Goal: Task Accomplishment & Management: Use online tool/utility

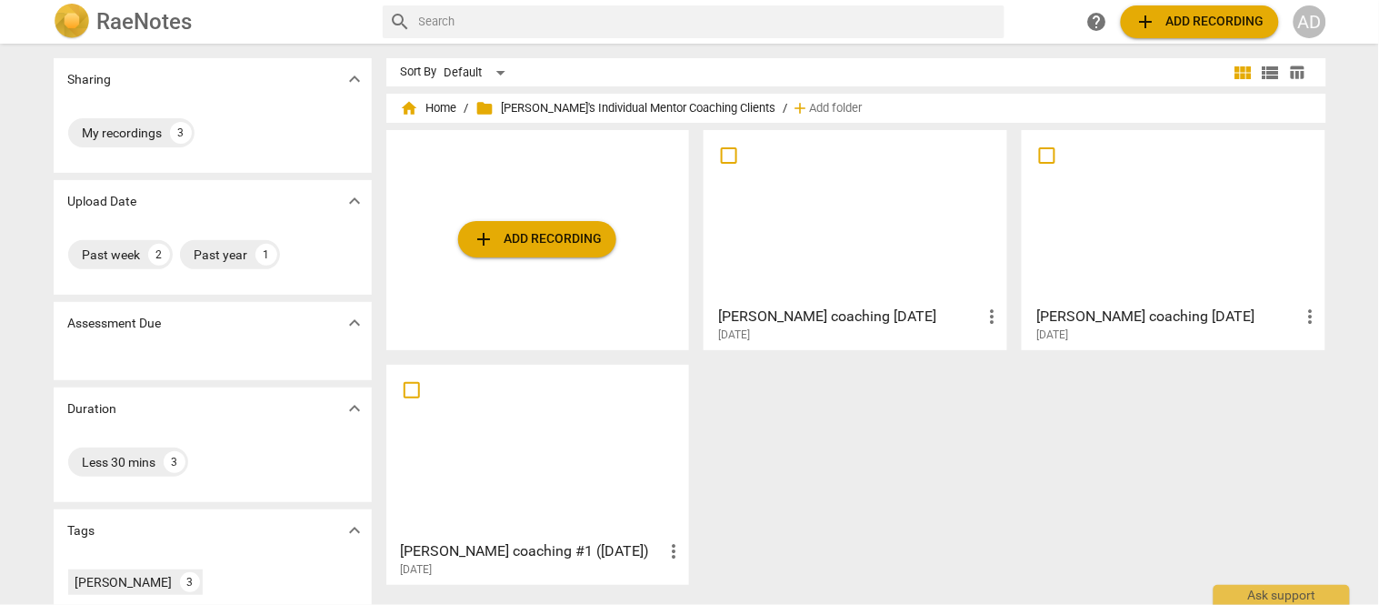
click at [1121, 225] on div at bounding box center [1173, 216] width 291 height 161
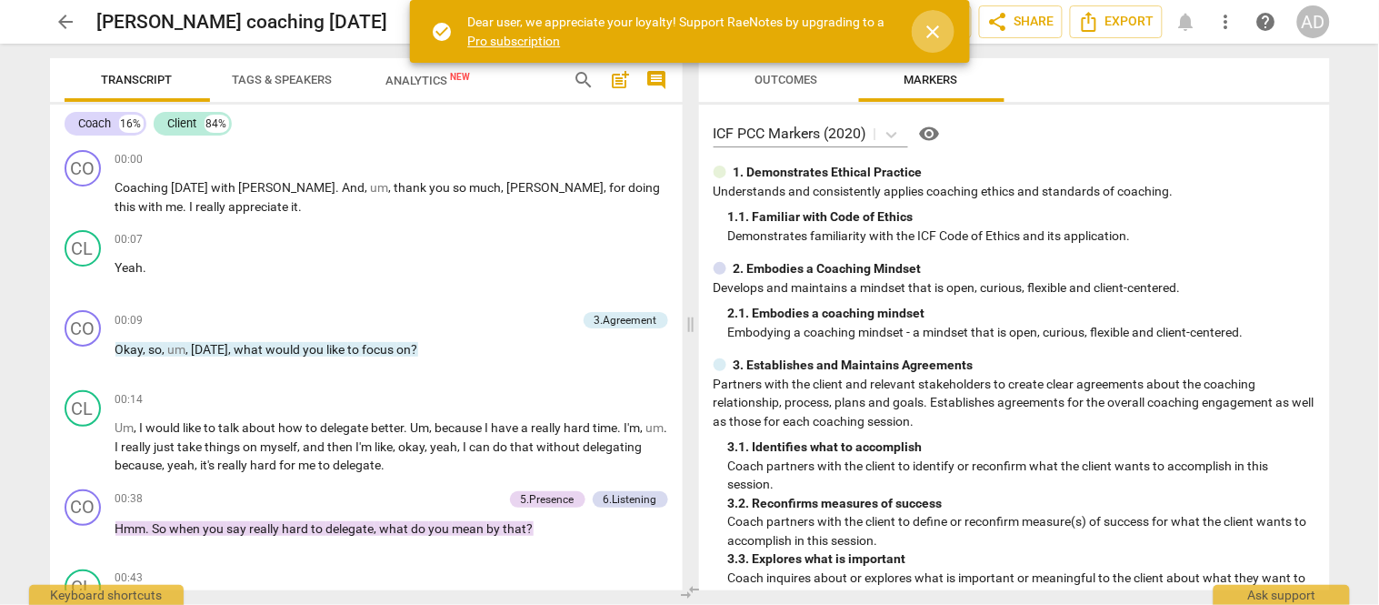
click at [935, 31] on span "close" at bounding box center [934, 32] width 22 height 22
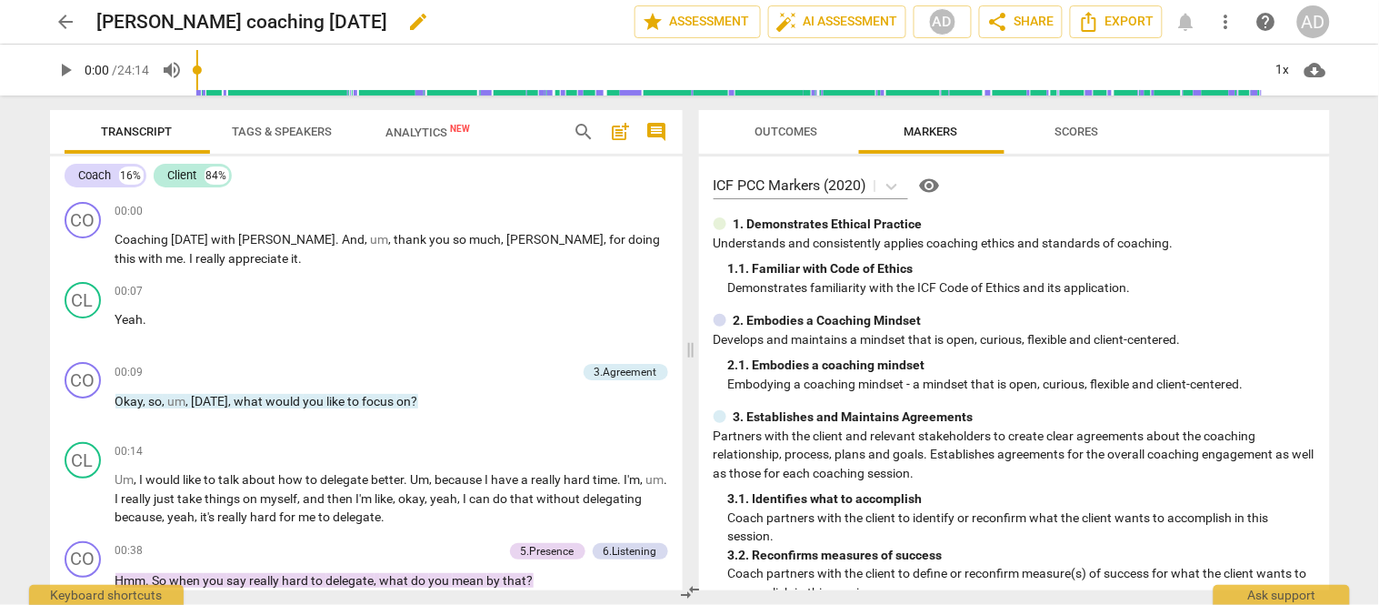
click at [350, 12] on h2 "[PERSON_NAME] coaching [DATE]" at bounding box center [242, 22] width 291 height 23
click at [408, 25] on span "edit" at bounding box center [419, 22] width 22 height 22
click at [303, 16] on input "[PERSON_NAME] coaching [DATE]" at bounding box center [325, 22] width 457 height 35
click at [414, 23] on input "Tammy Bailey coaching #1 (7-28-25" at bounding box center [325, 22] width 457 height 35
type input "Tammy Bailey coaching #1 (7-28-25)"
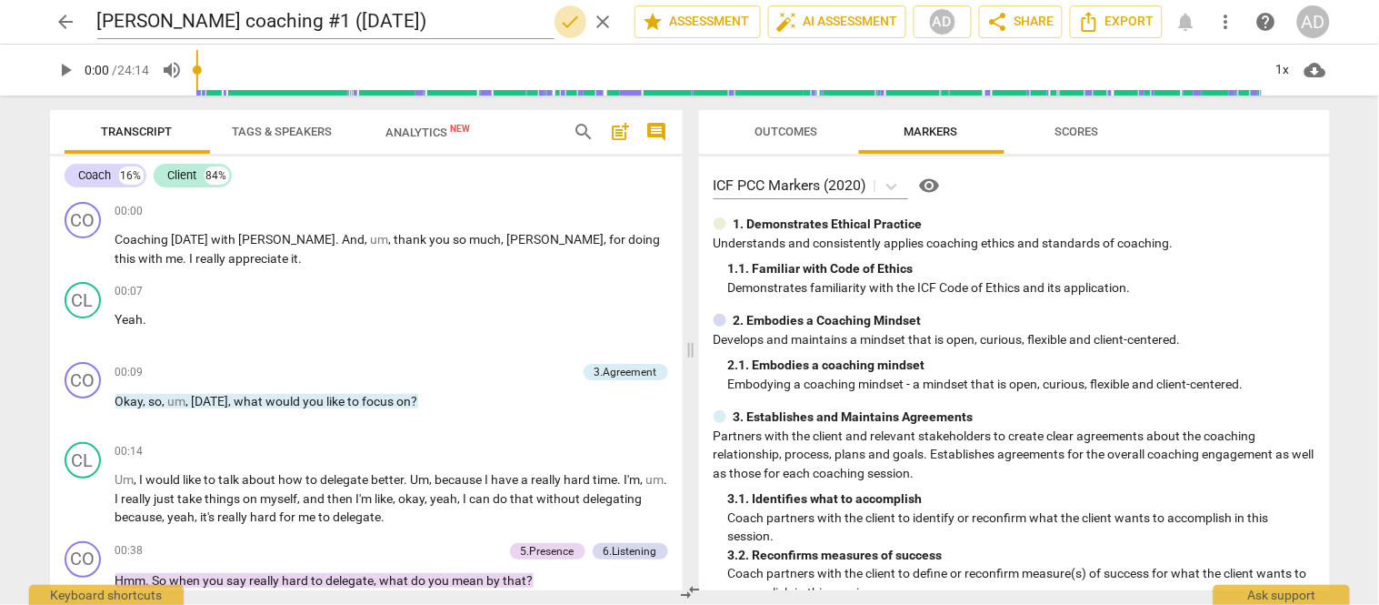
click at [569, 15] on span "done" at bounding box center [571, 22] width 22 height 22
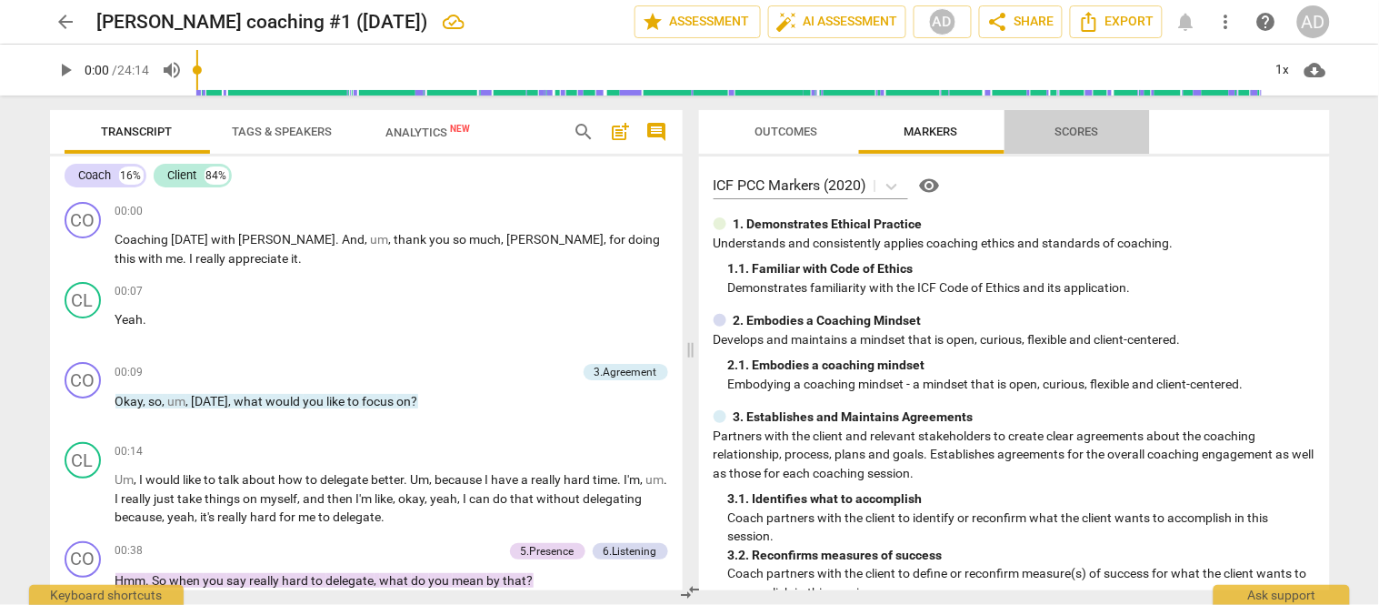
click at [1070, 125] on span "Scores" at bounding box center [1078, 132] width 44 height 14
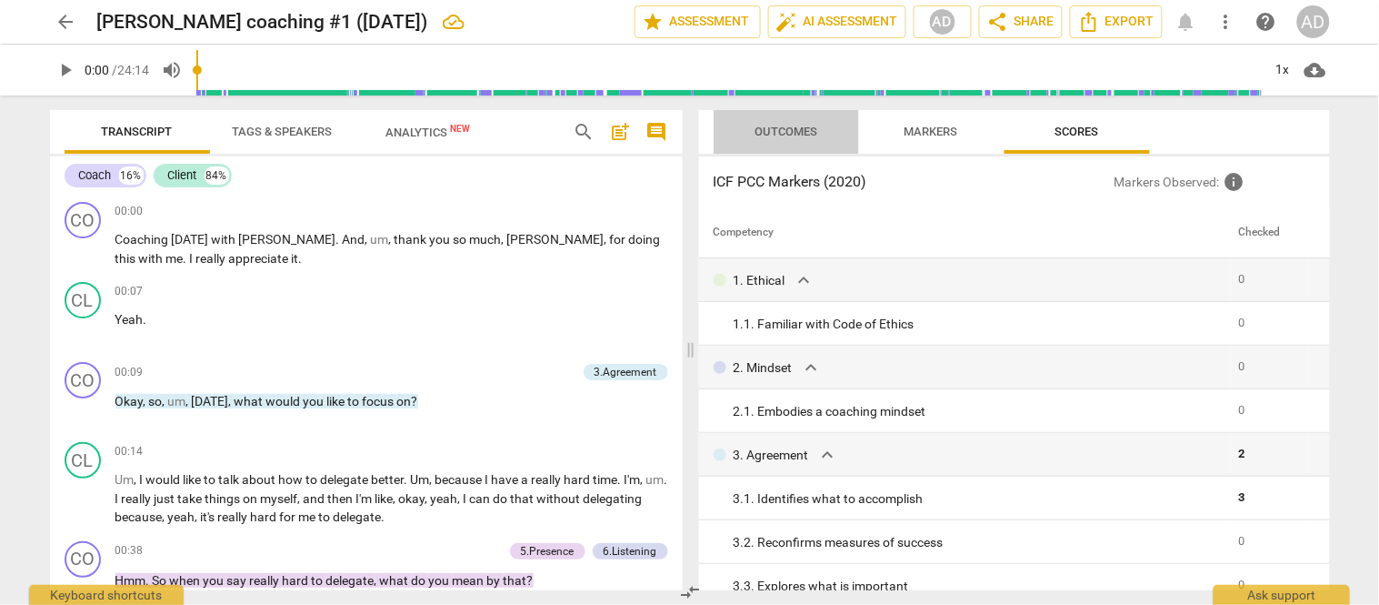
click at [786, 134] on span "Outcomes" at bounding box center [786, 132] width 63 height 14
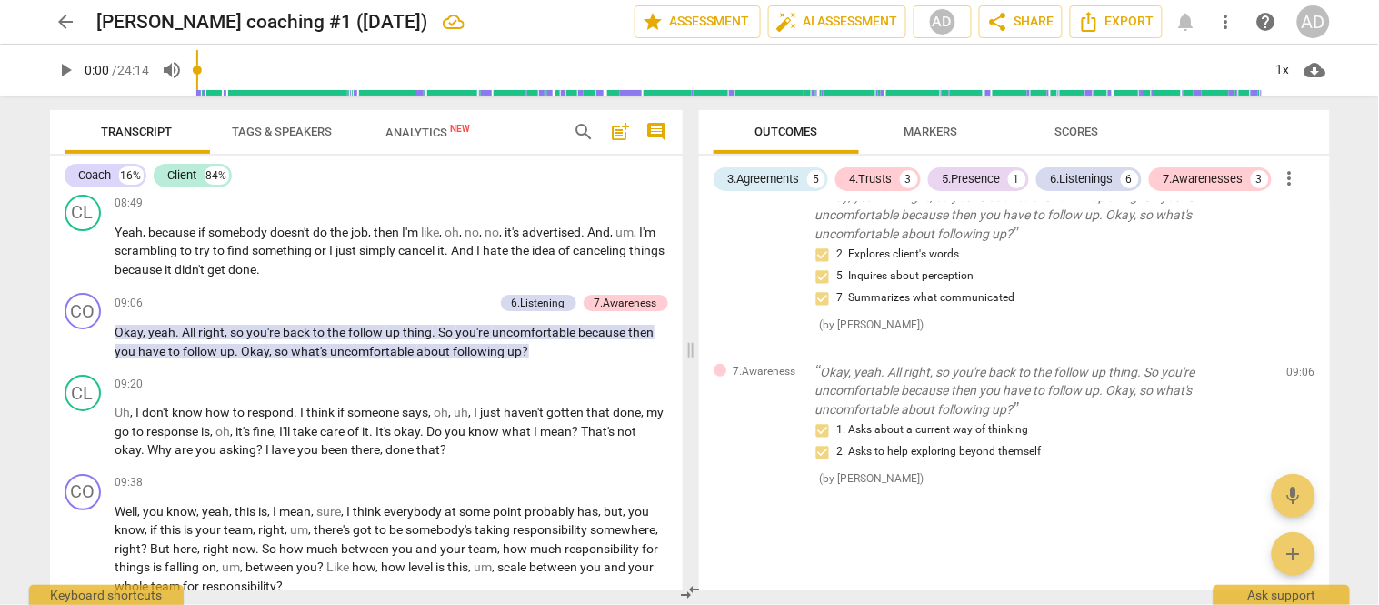
scroll to position [3434, 0]
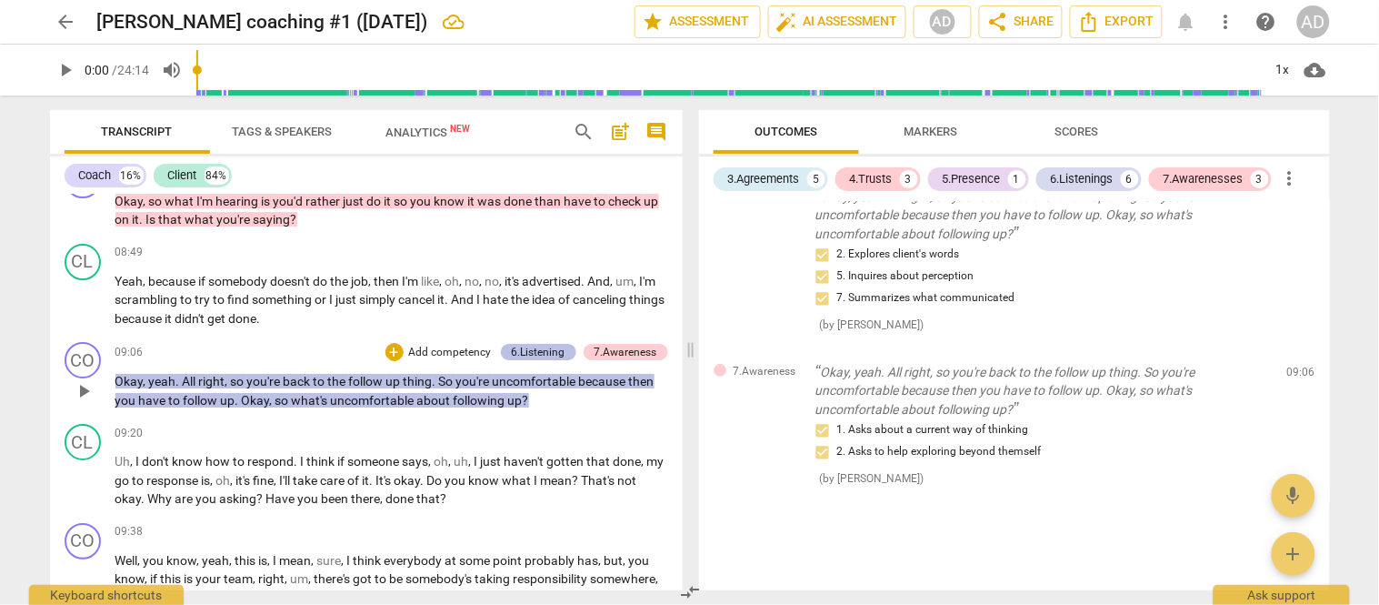
click at [525, 344] on div "6.Listening" at bounding box center [539, 352] width 54 height 16
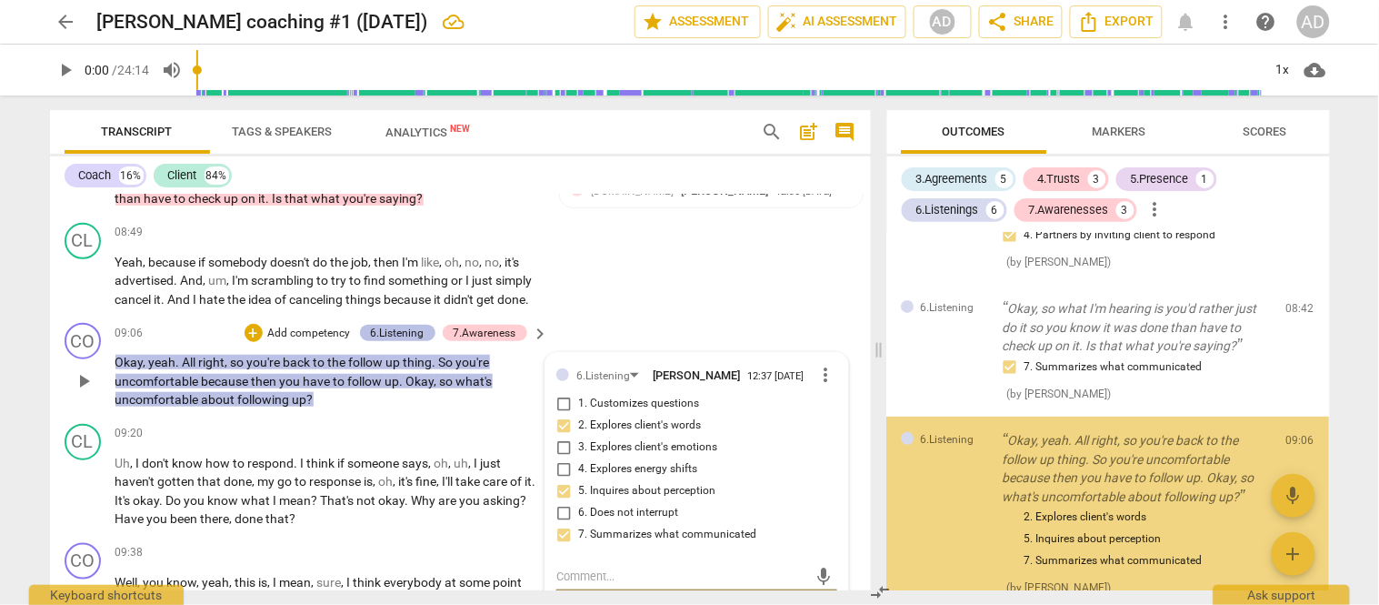
scroll to position [1704, 0]
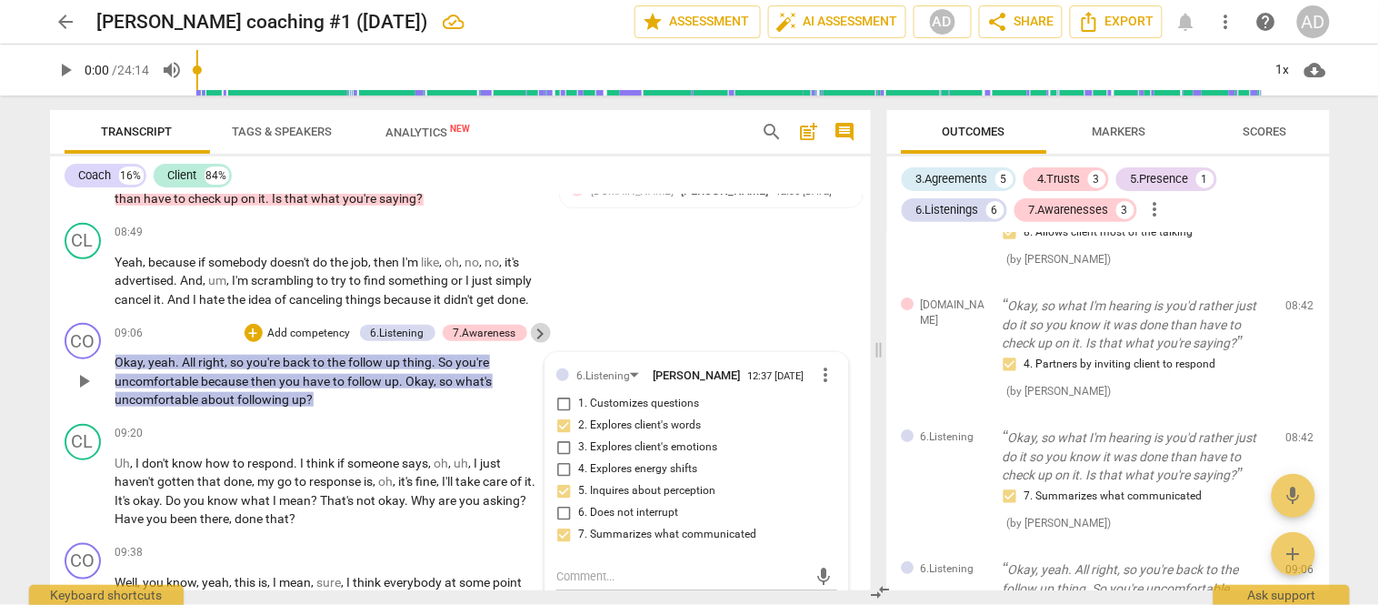
click at [534, 323] on span "keyboard_arrow_right" at bounding box center [541, 334] width 22 height 22
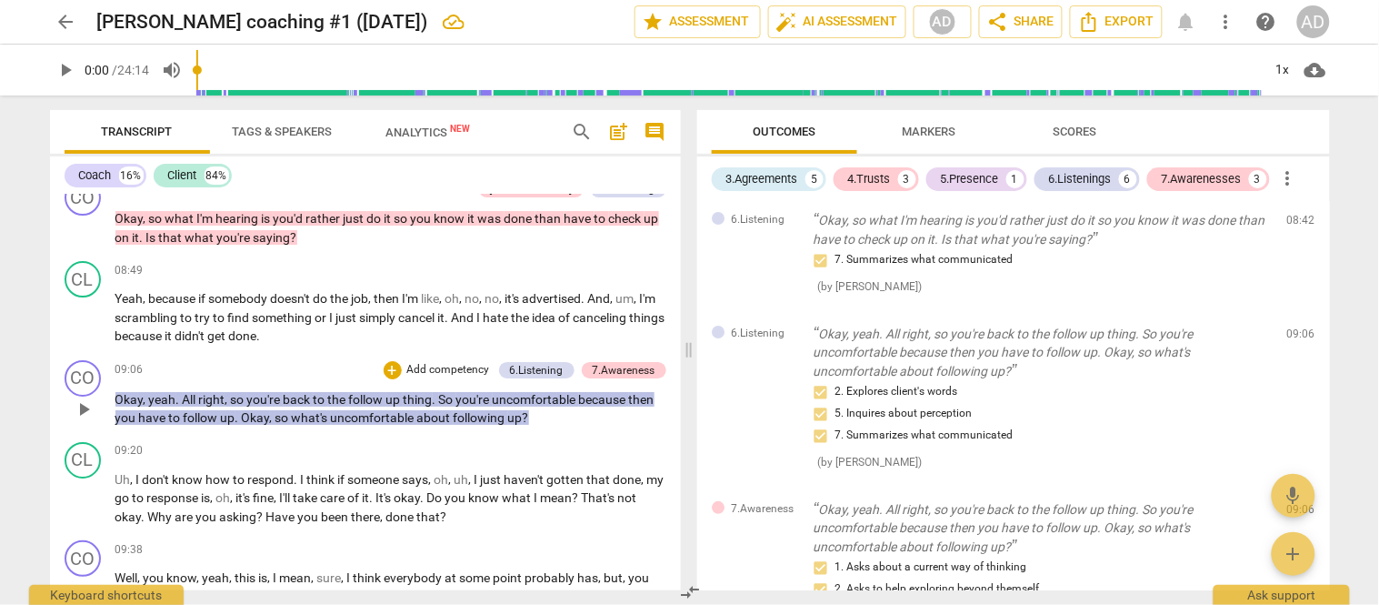
scroll to position [1517, 0]
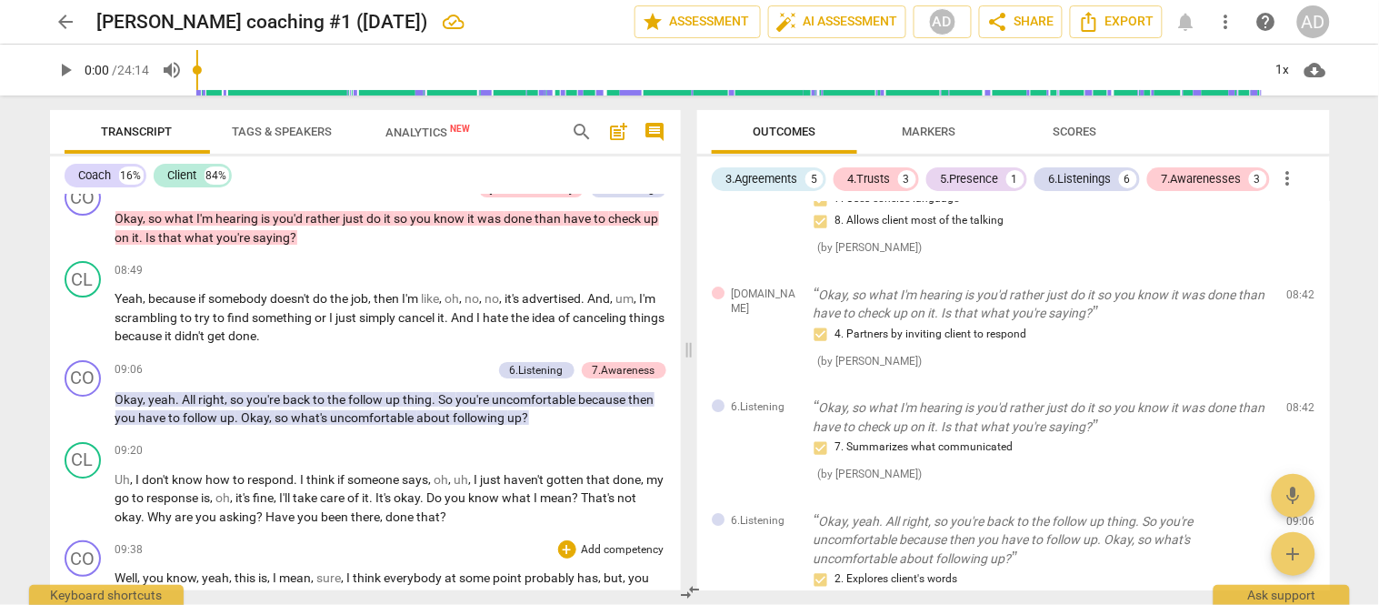
click at [82, 604] on span "play_arrow" at bounding box center [84, 617] width 22 height 22
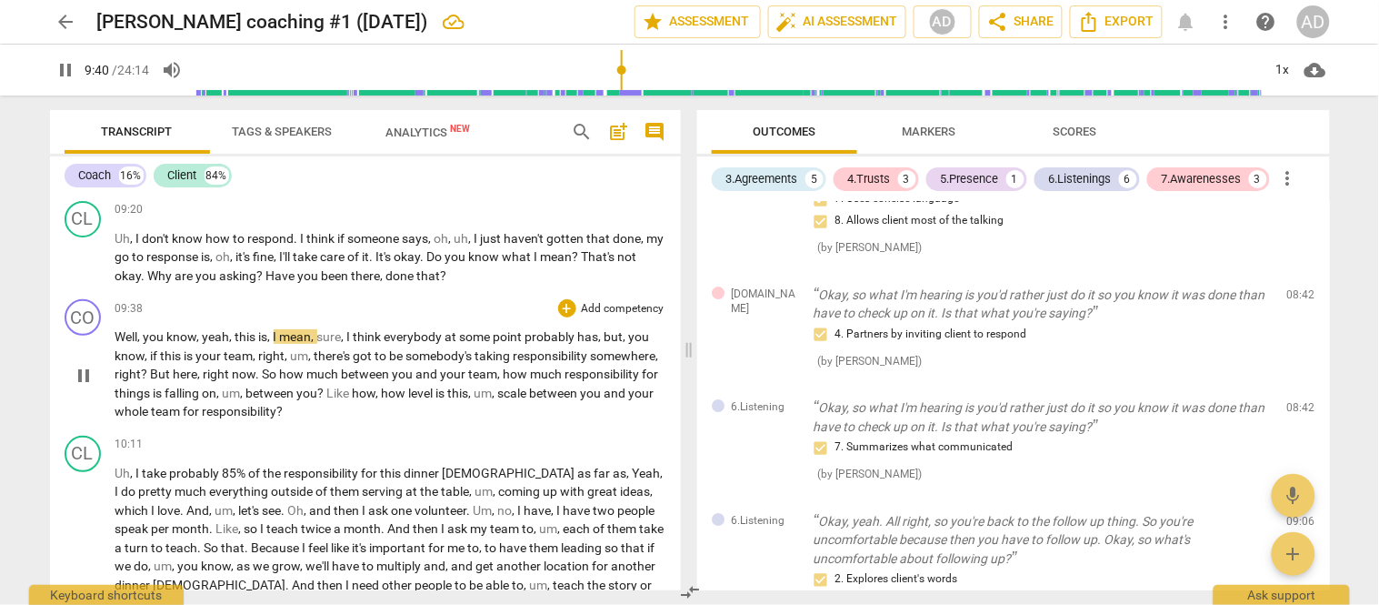
scroll to position [3680, 0]
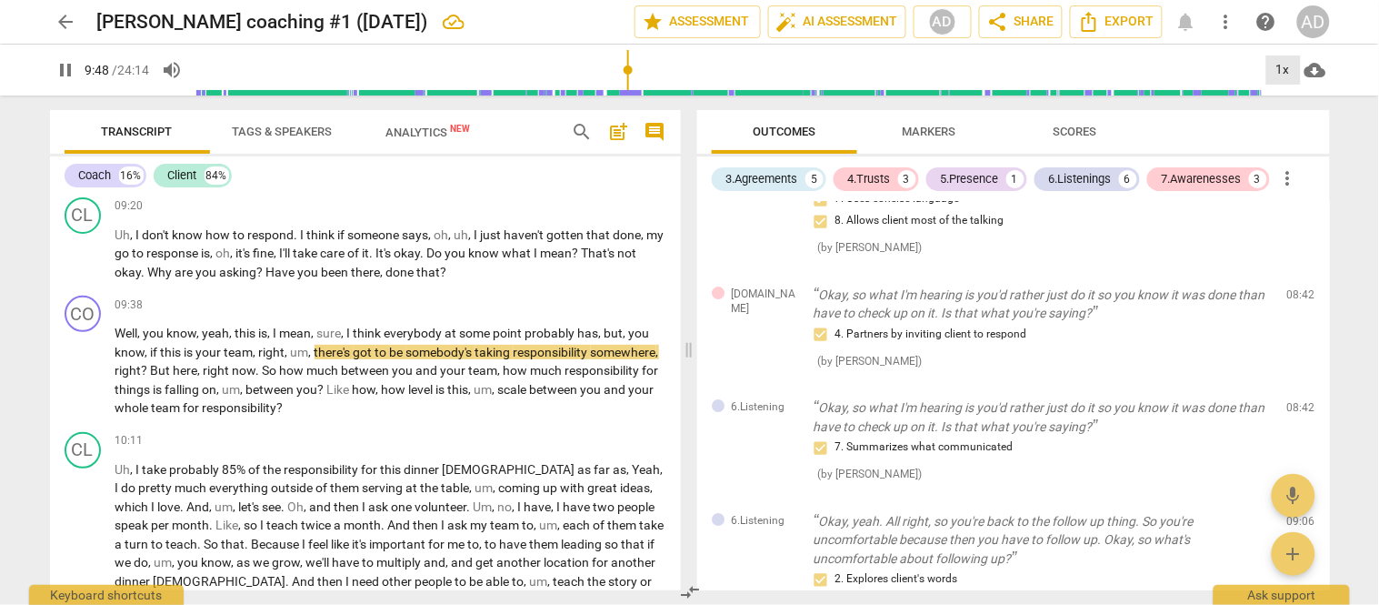
click at [1286, 65] on div "1x" at bounding box center [1284, 69] width 35 height 29
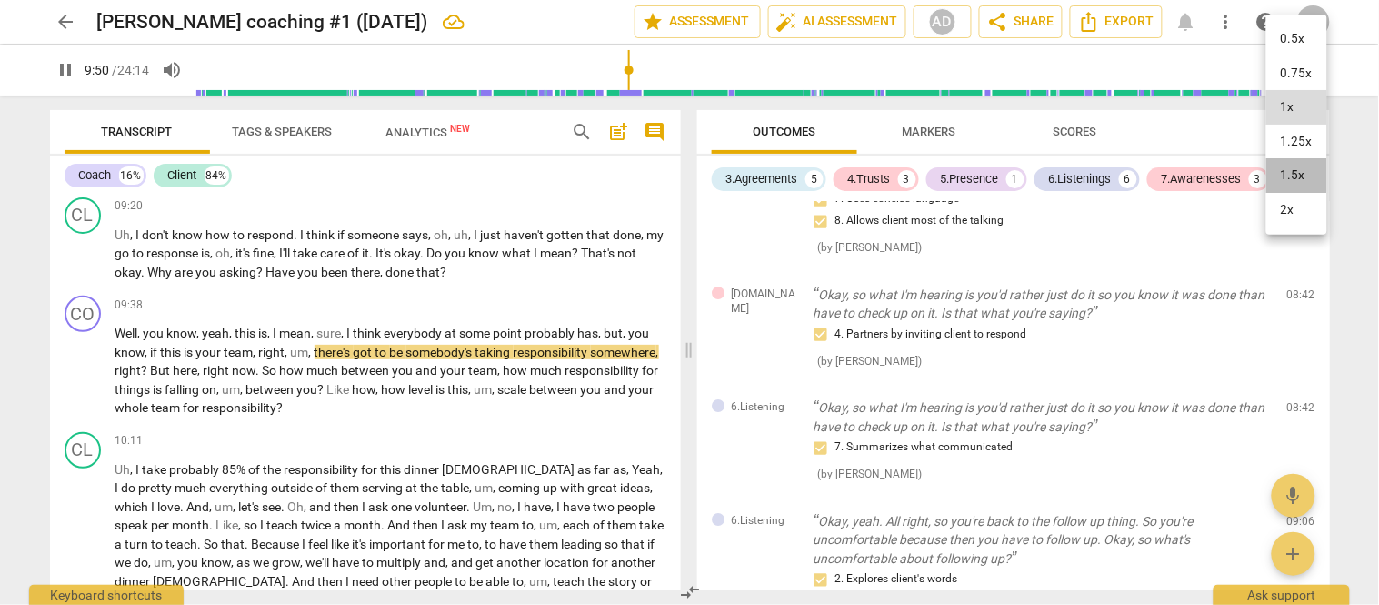
click at [1294, 171] on li "1.5x" at bounding box center [1297, 175] width 61 height 35
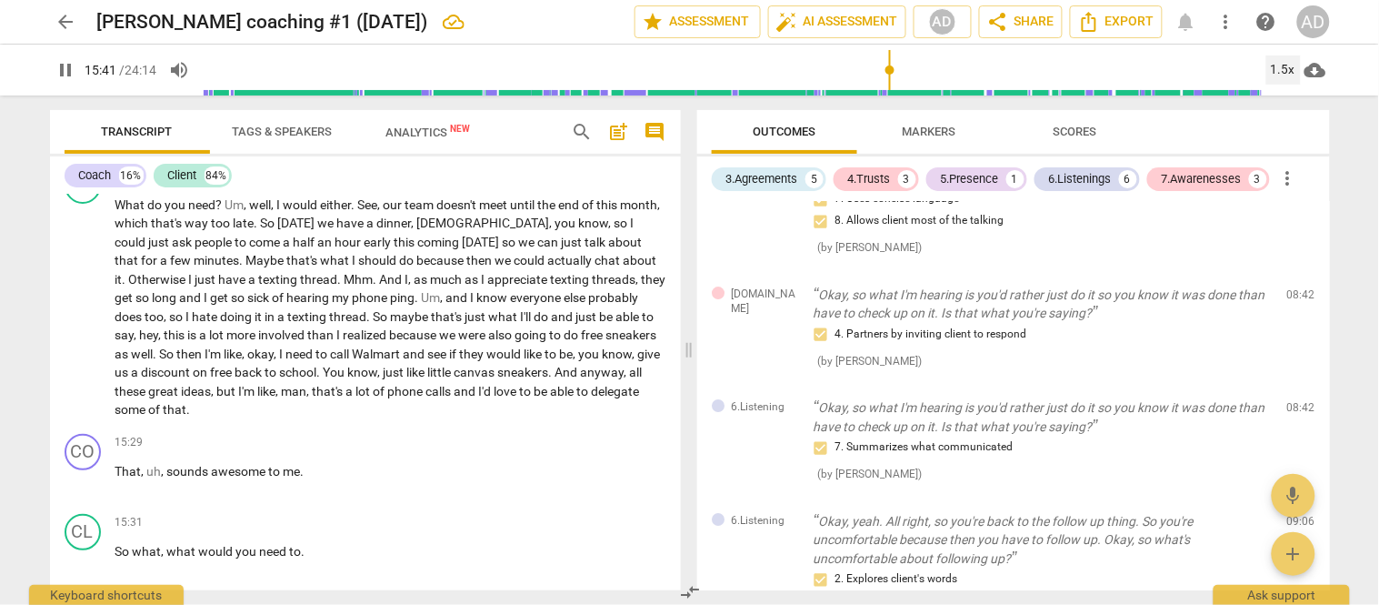
scroll to position [5797, 0]
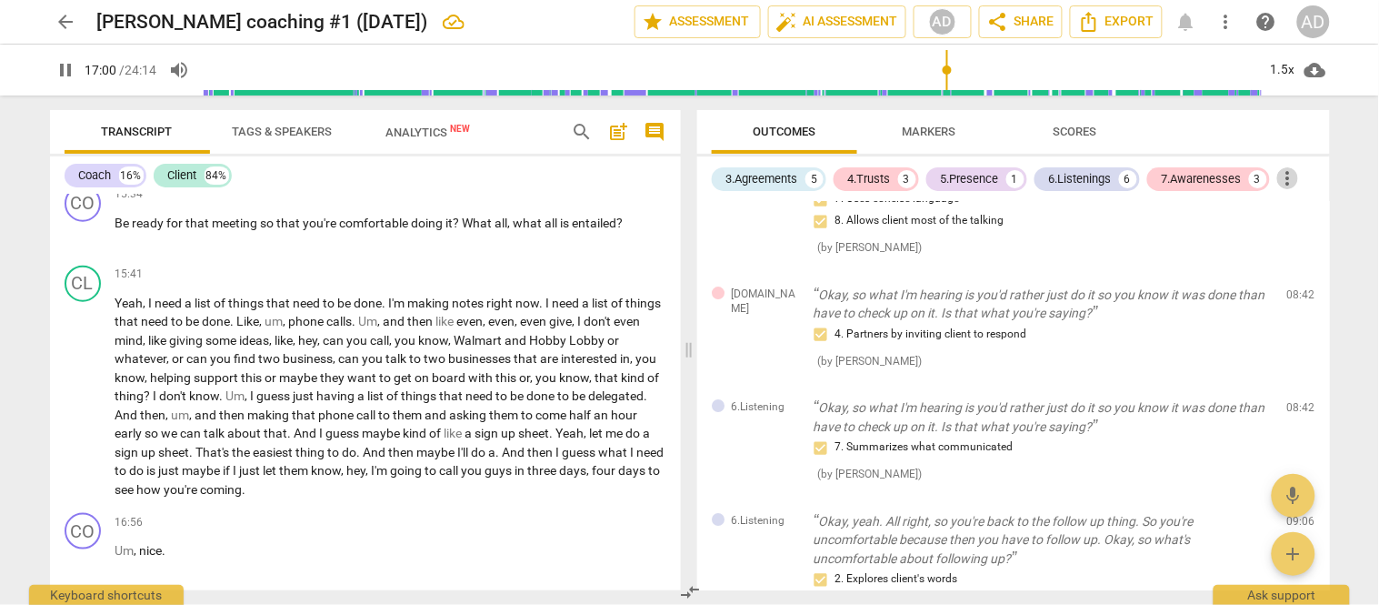
click at [1294, 171] on span "more_vert" at bounding box center [1288, 178] width 22 height 22
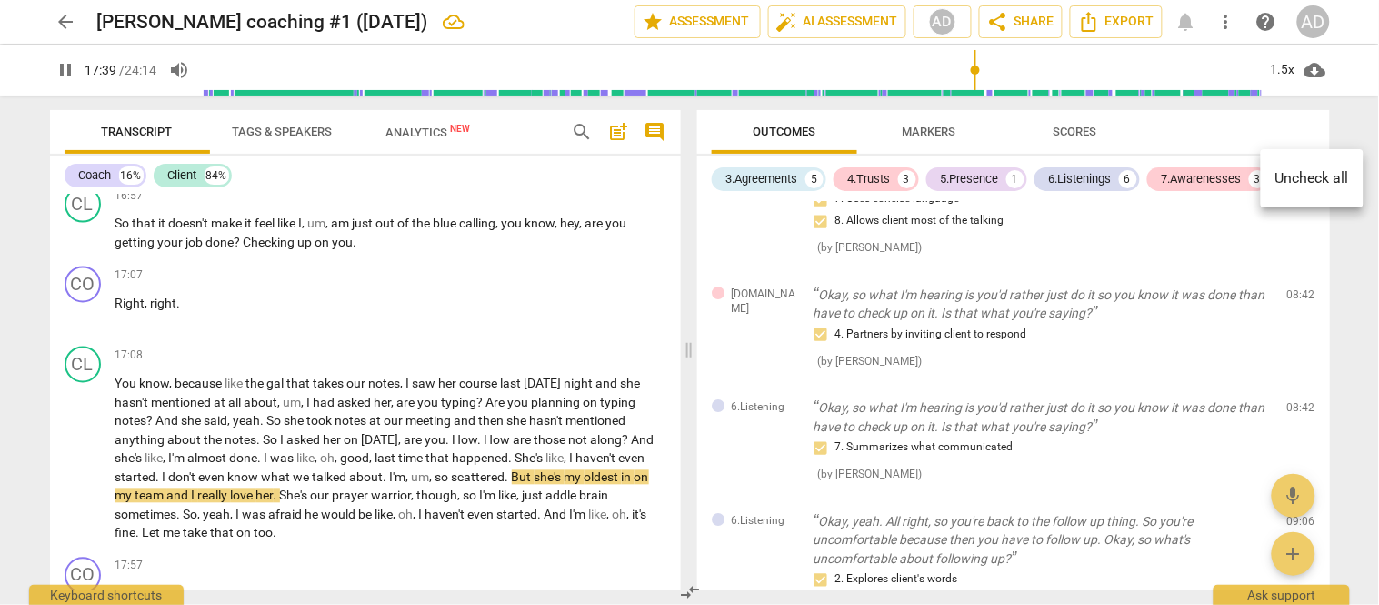
drag, startPoint x: 677, startPoint y: 456, endPoint x: 677, endPoint y: 379, distance: 76.4
click at [677, 379] on div at bounding box center [689, 302] width 1379 height 605
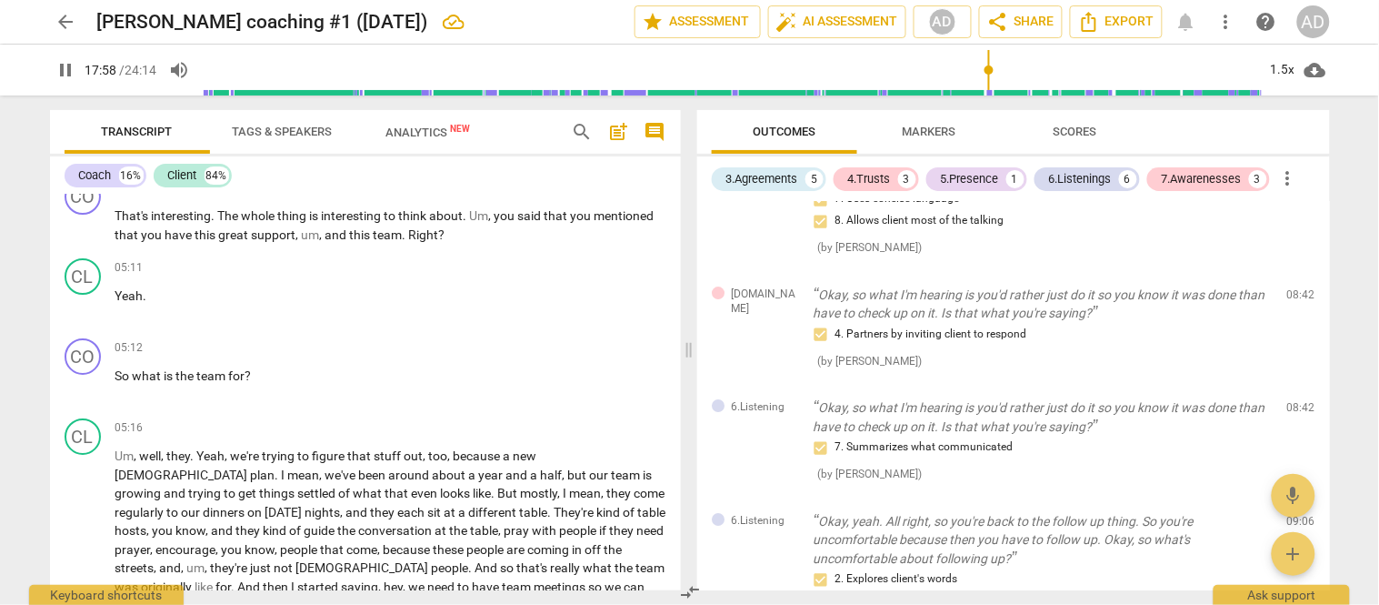
scroll to position [1693, 0]
click at [566, 337] on div "+" at bounding box center [567, 346] width 18 height 18
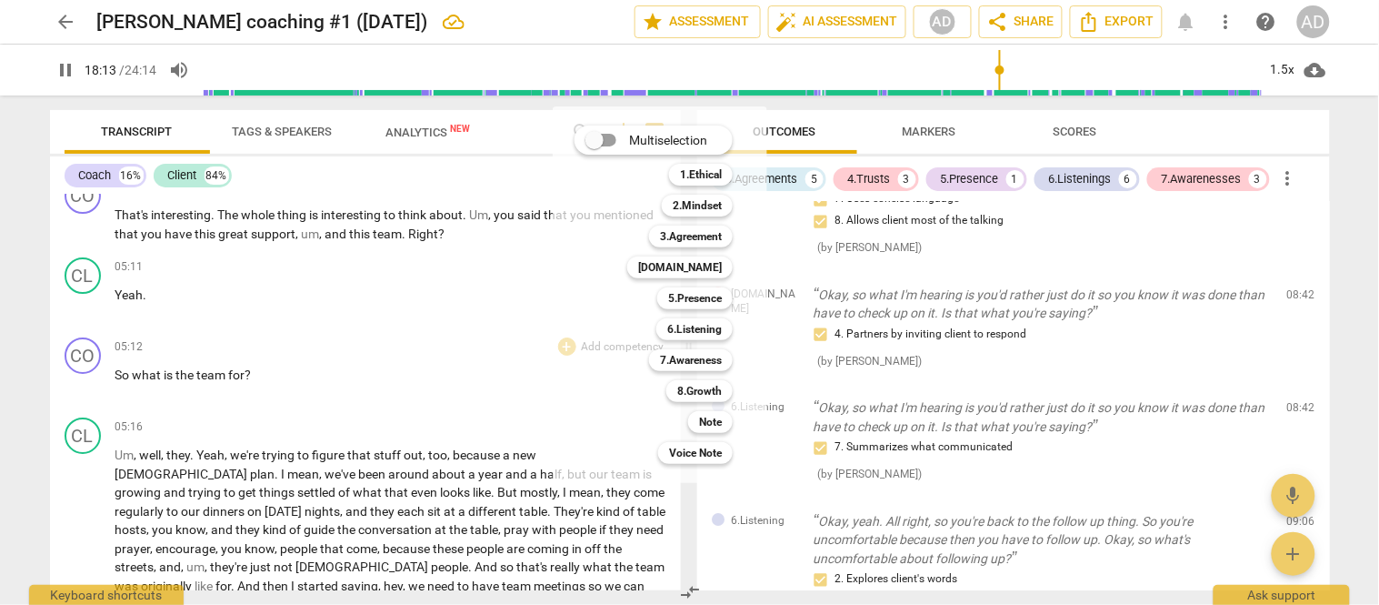
scroll to position [6571, 0]
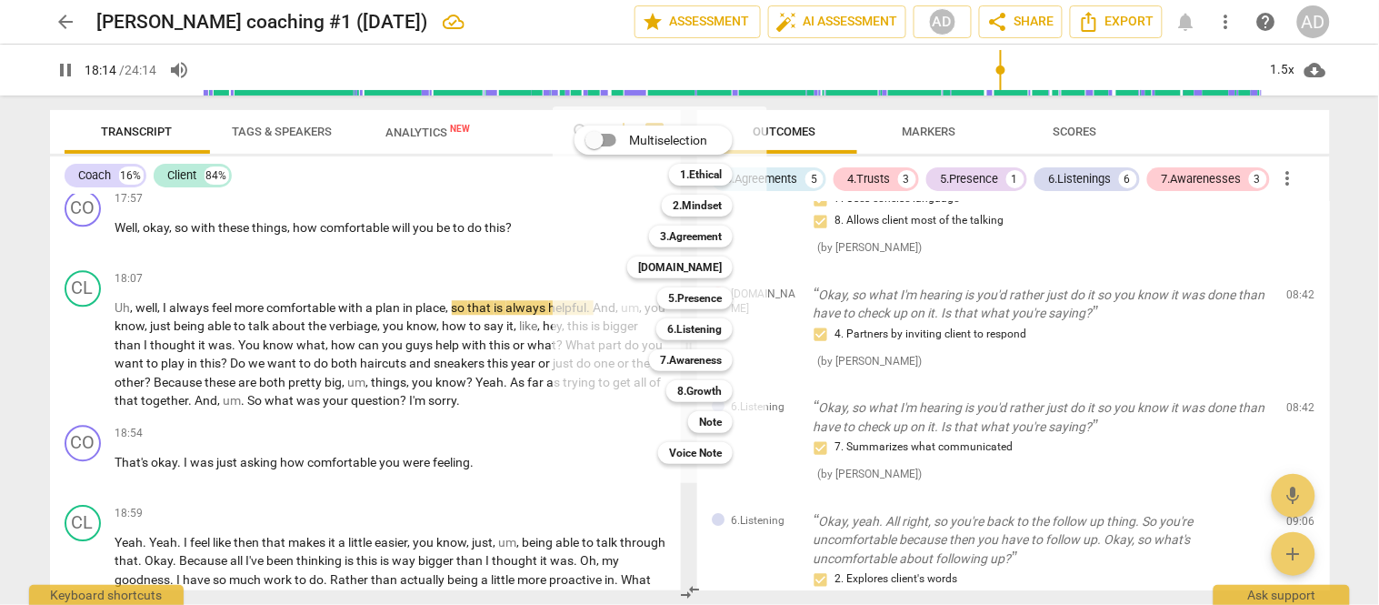
click at [933, 125] on div at bounding box center [689, 302] width 1379 height 605
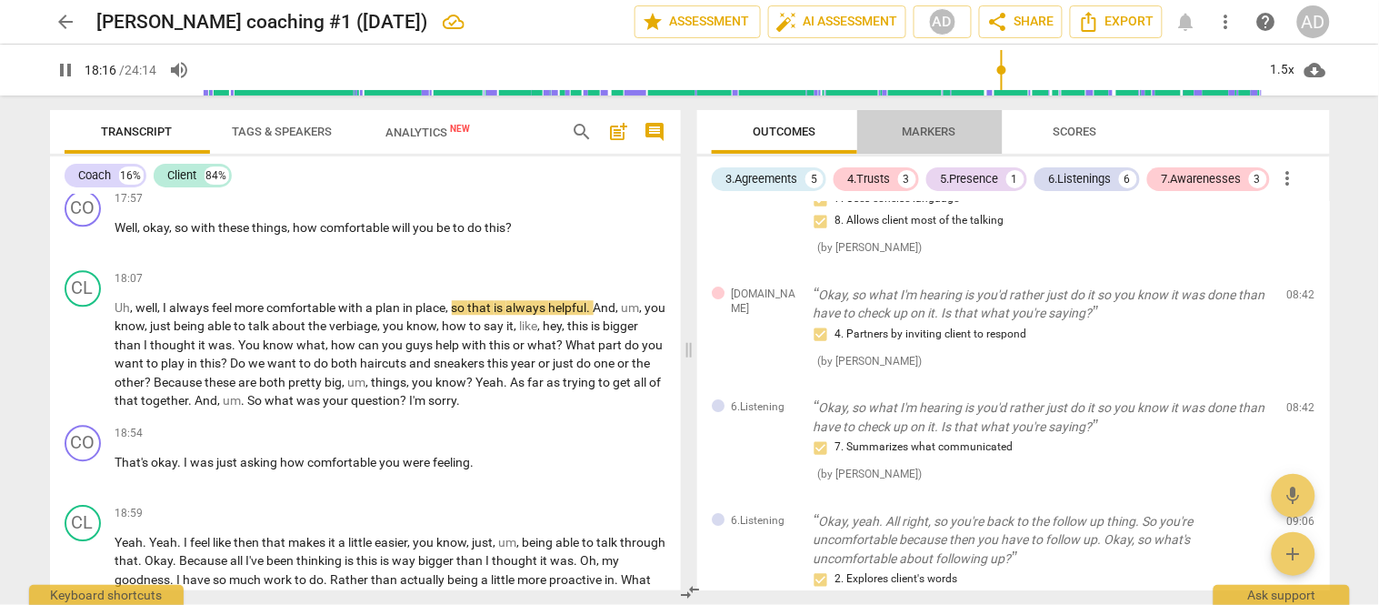
click at [933, 125] on span "Markers" at bounding box center [930, 132] width 54 height 14
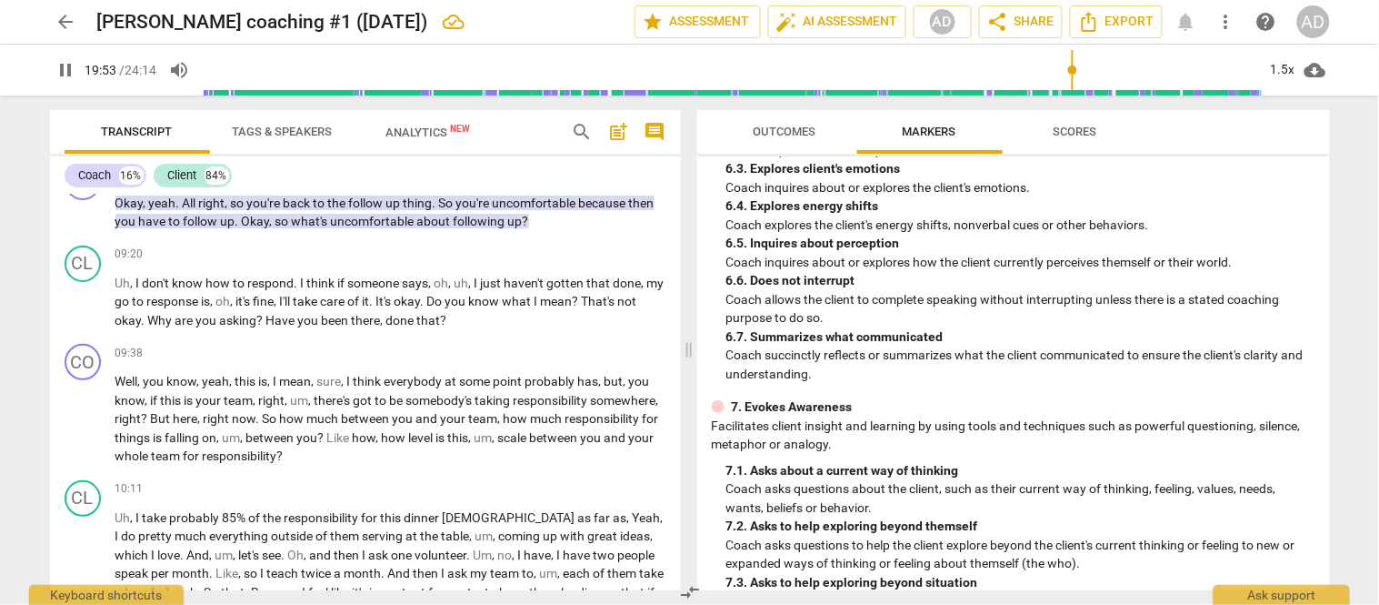
scroll to position [3656, 0]
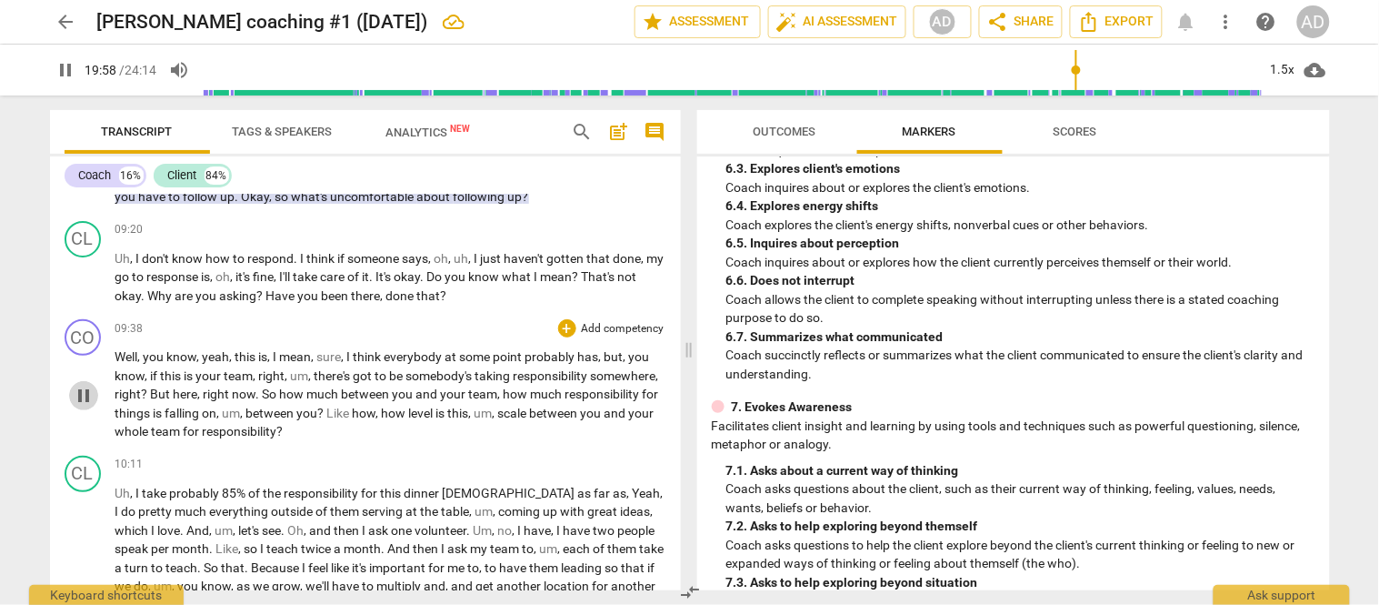
click at [86, 385] on span "pause" at bounding box center [84, 396] width 22 height 22
type input "1199"
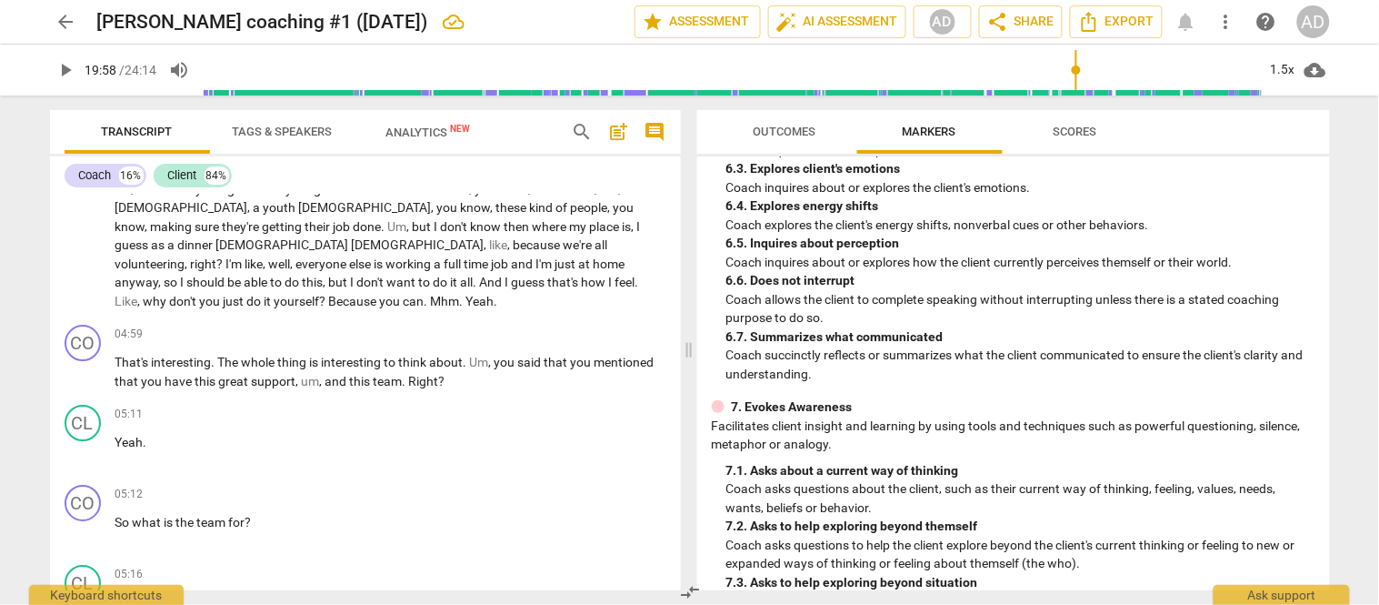
scroll to position [1570, 0]
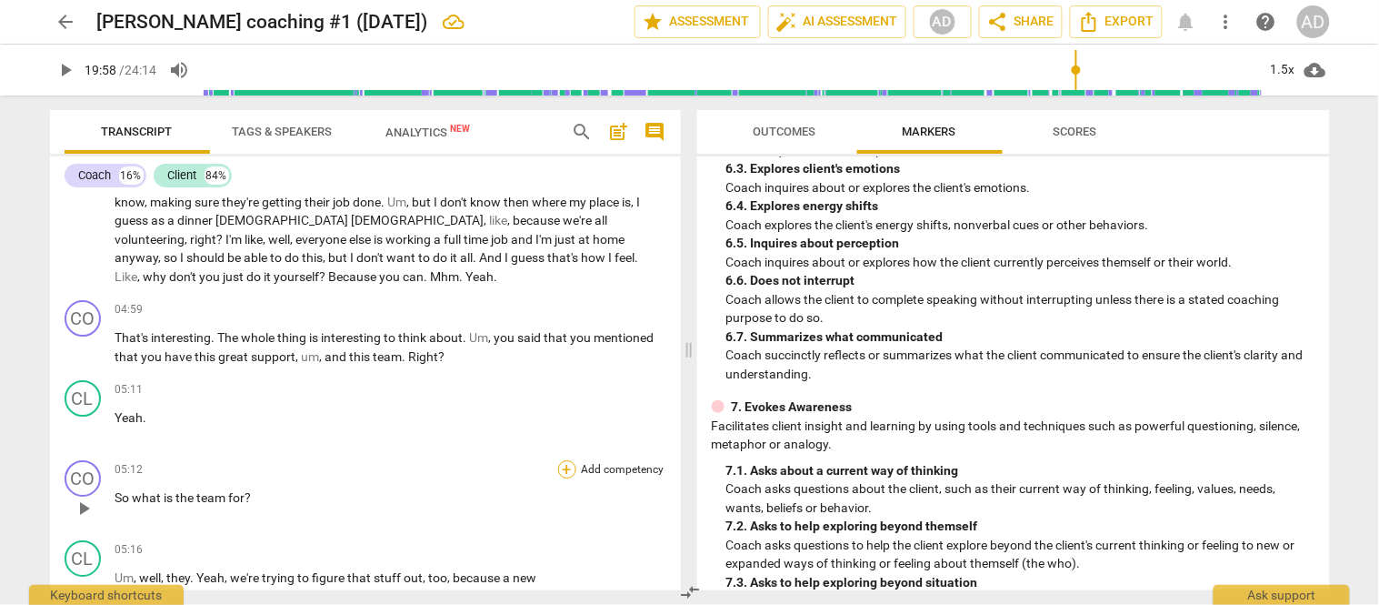
click at [566, 460] on div "+" at bounding box center [567, 469] width 18 height 18
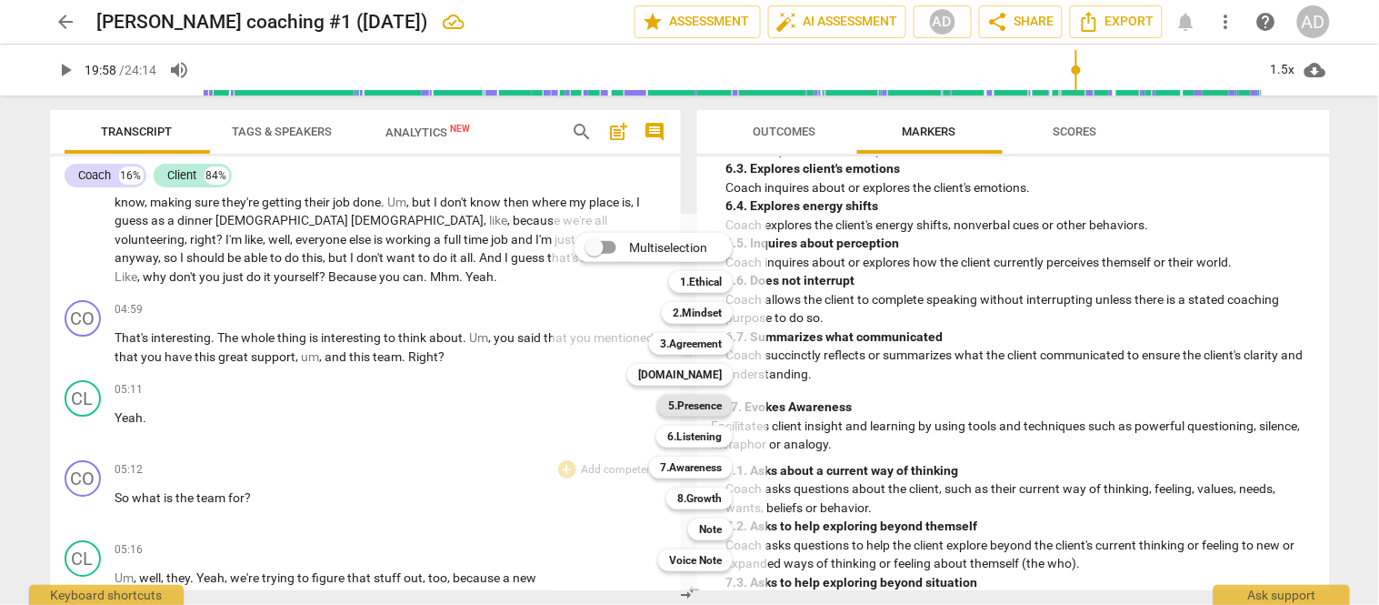
click at [711, 404] on b "5.Presence" at bounding box center [695, 406] width 54 height 22
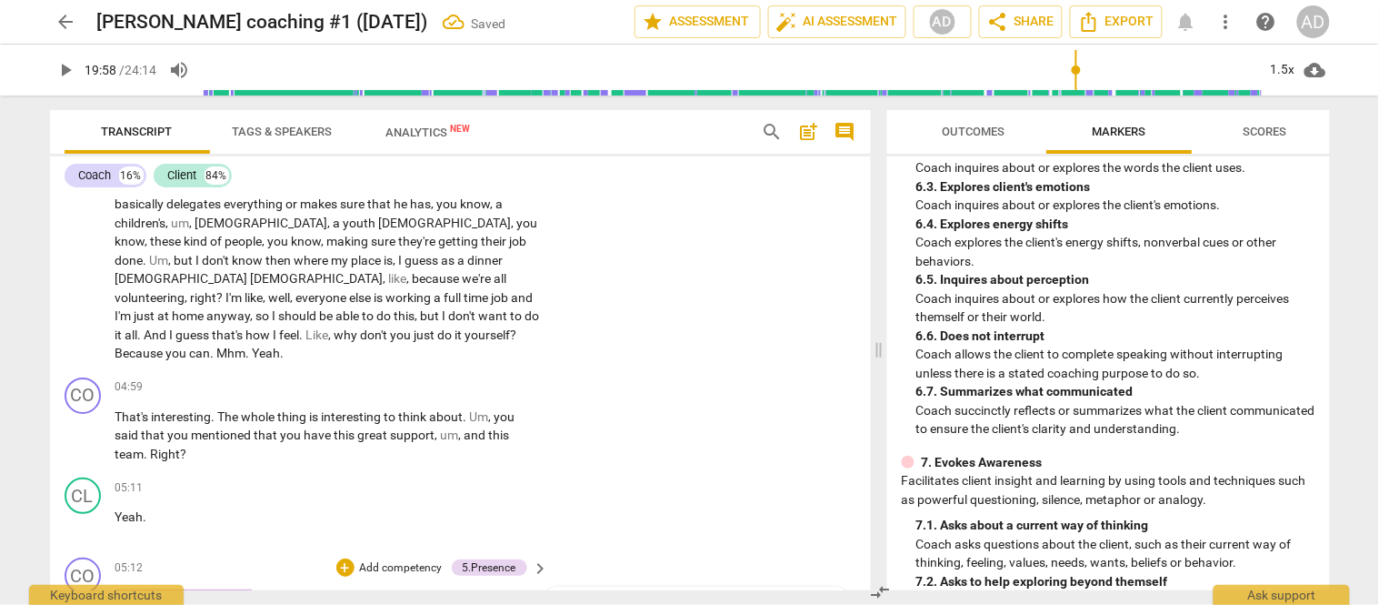
scroll to position [2065, 0]
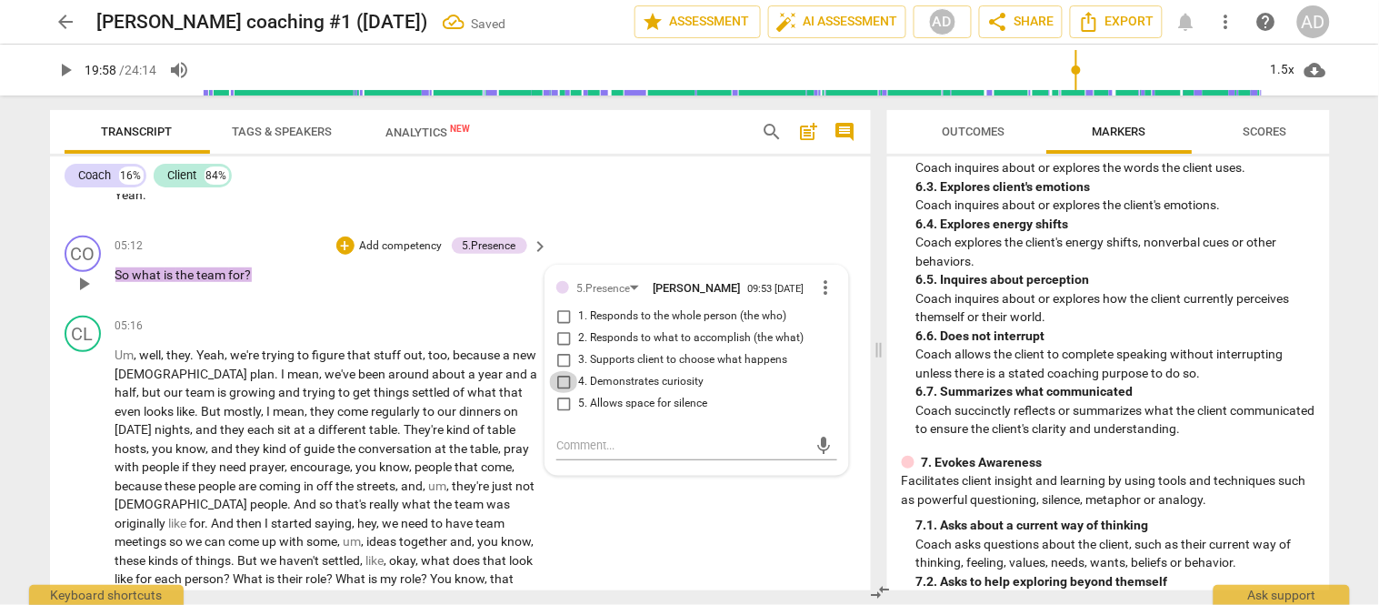
click at [561, 371] on input "4. Demonstrates curiosity" at bounding box center [563, 382] width 29 height 22
checkbox input "true"
click at [337, 236] on div "+" at bounding box center [345, 245] width 18 height 18
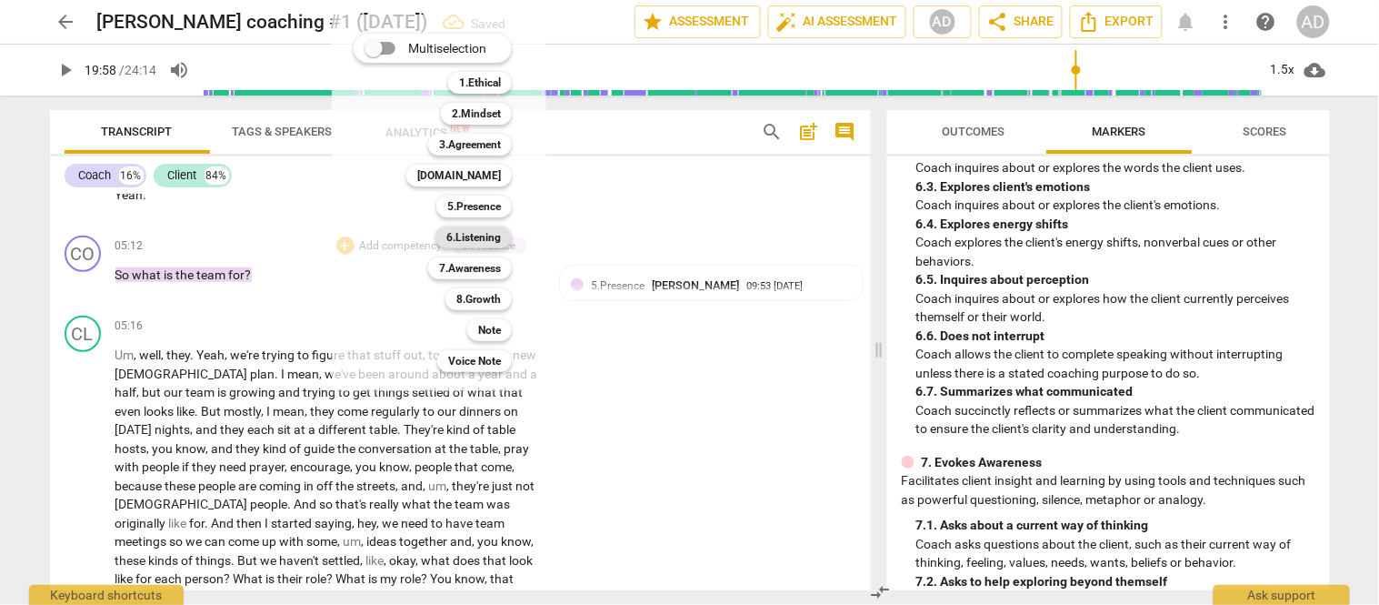
click at [475, 231] on b "6.Listening" at bounding box center [473, 237] width 55 height 22
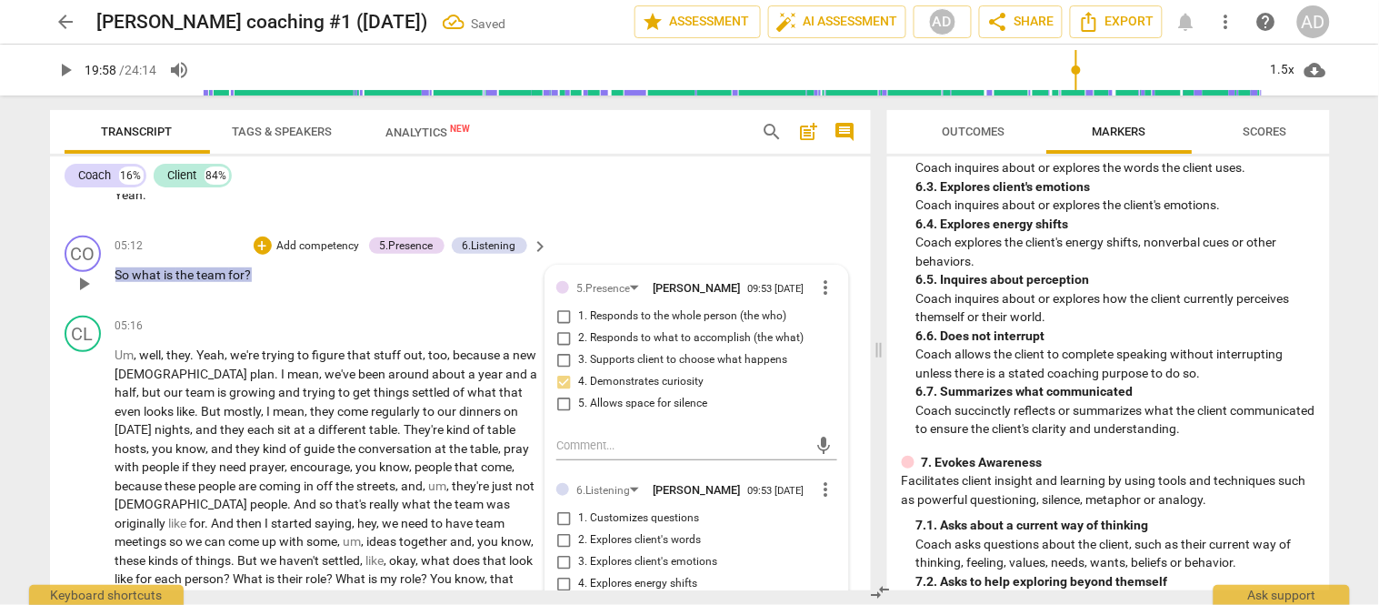
click at [557, 595] on input "5. Inquires about perception" at bounding box center [563, 606] width 29 height 22
checkbox input "true"
click at [258, 236] on div "+" at bounding box center [263, 245] width 18 height 18
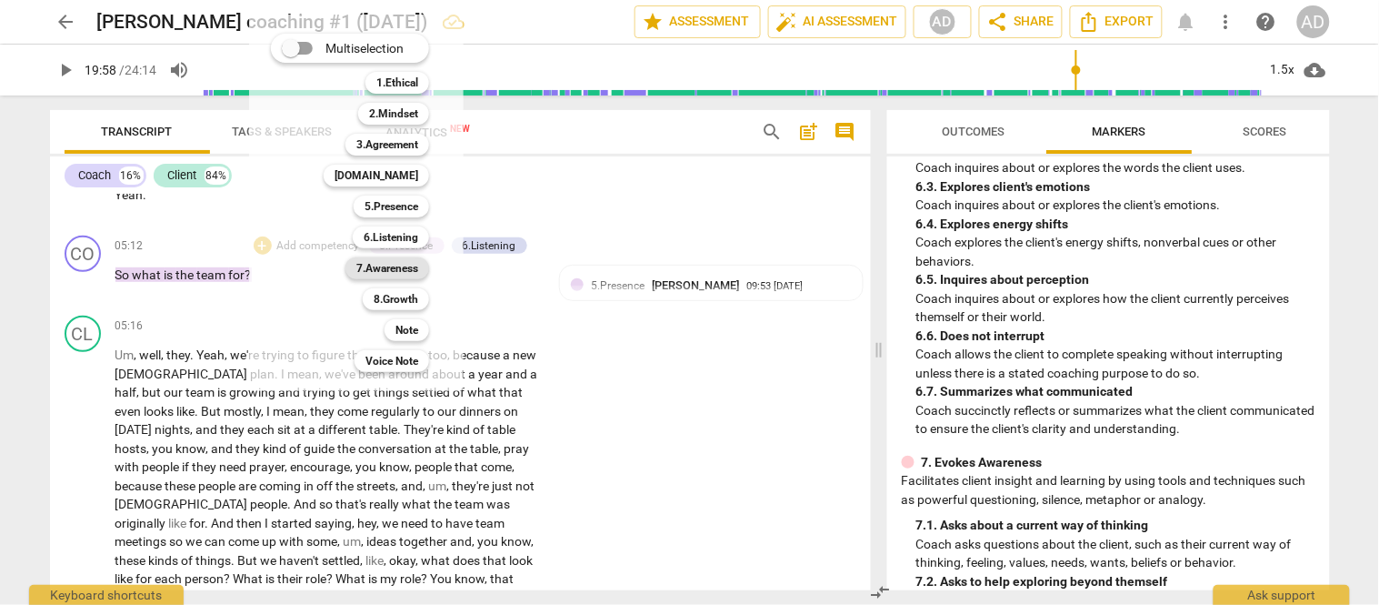
click at [379, 269] on b "7.Awareness" at bounding box center [387, 268] width 62 height 22
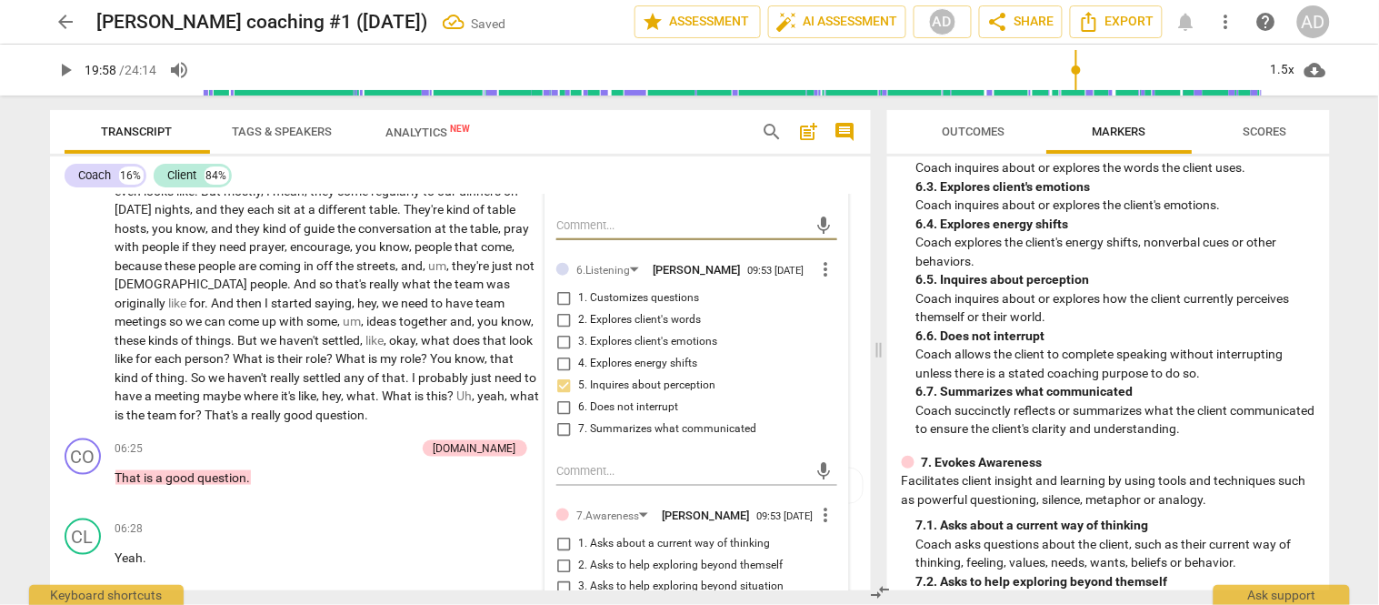
scroll to position [2291, 0]
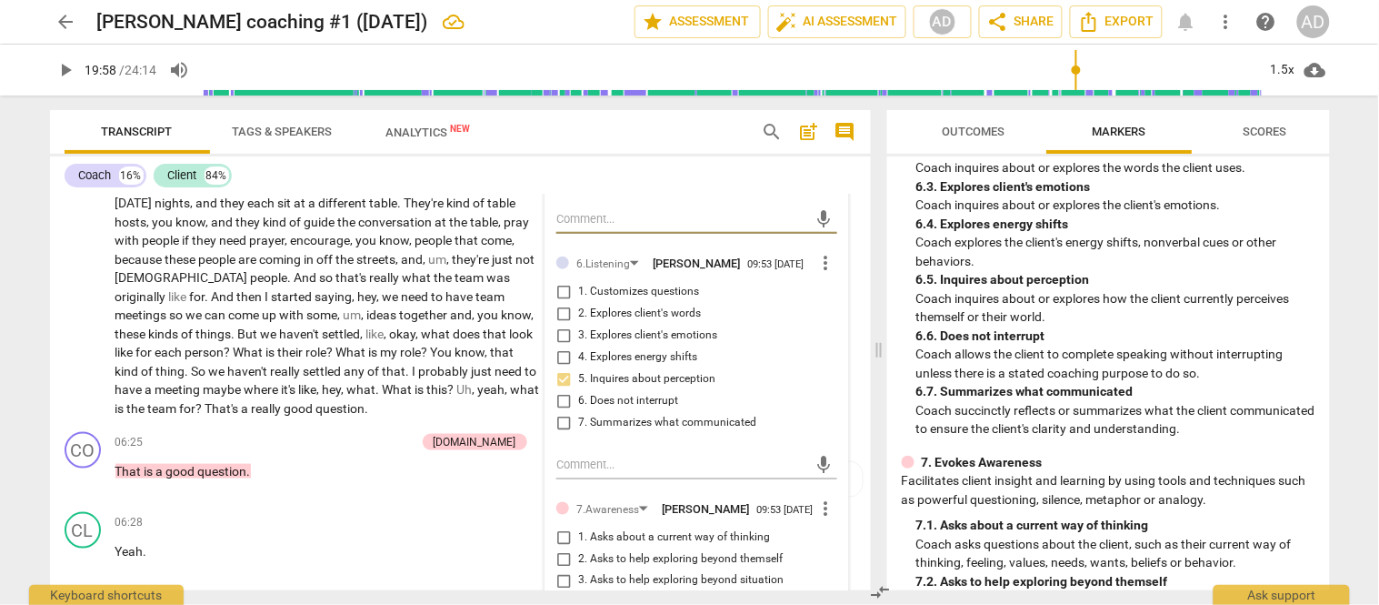
click at [561, 526] on input "1. Asks about a current way of thinking" at bounding box center [563, 537] width 29 height 22
checkbox input "true"
click at [302, 425] on div "CO play_arrow pause 06:25 + Add competency 4.Trust keyboard_arrow_right That is…" at bounding box center [460, 465] width 821 height 80
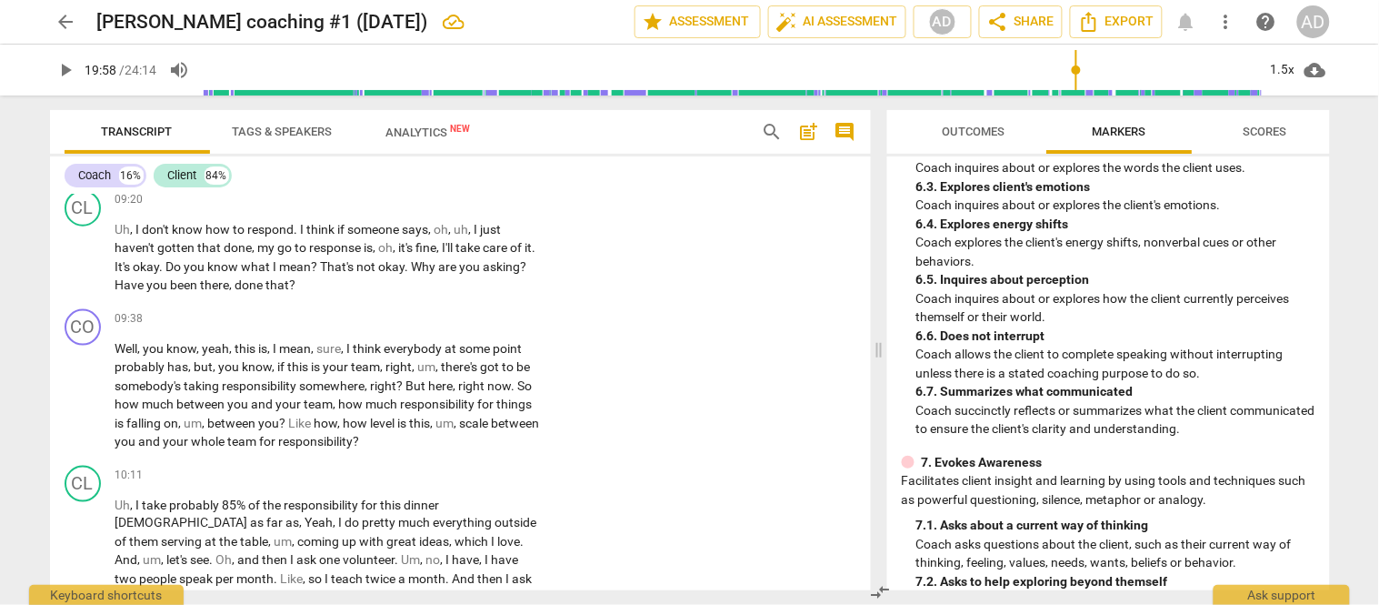
scroll to position [4124, 0]
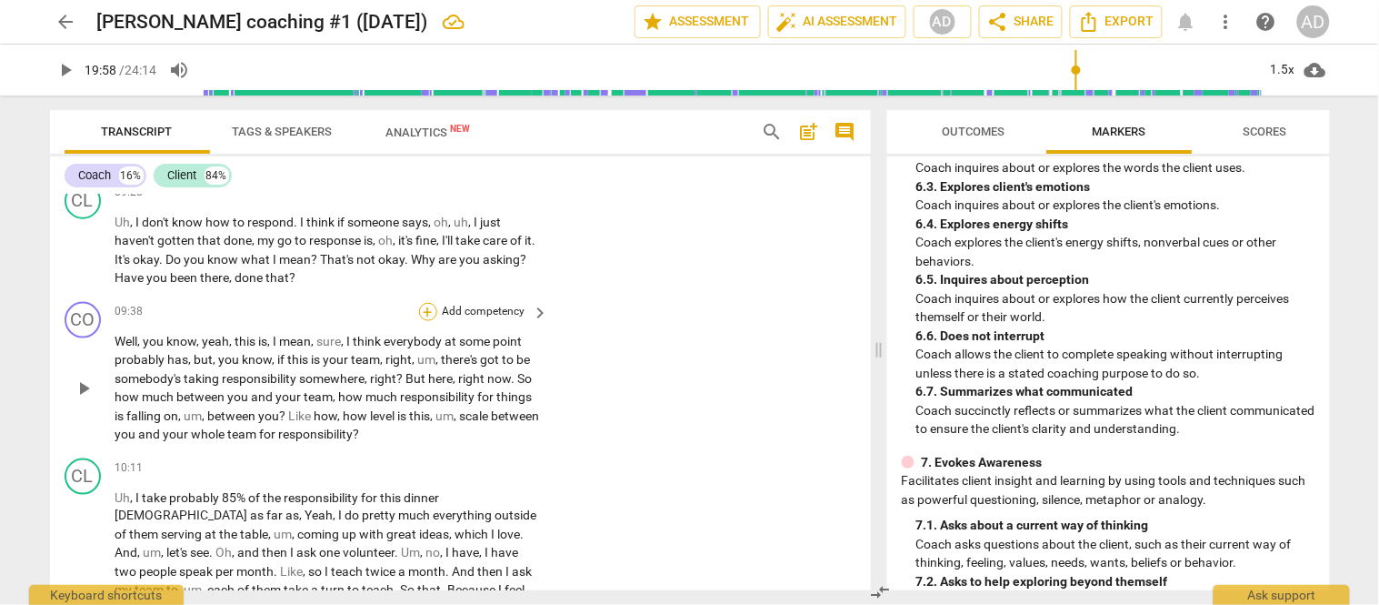
click at [429, 303] on div "+" at bounding box center [428, 312] width 18 height 18
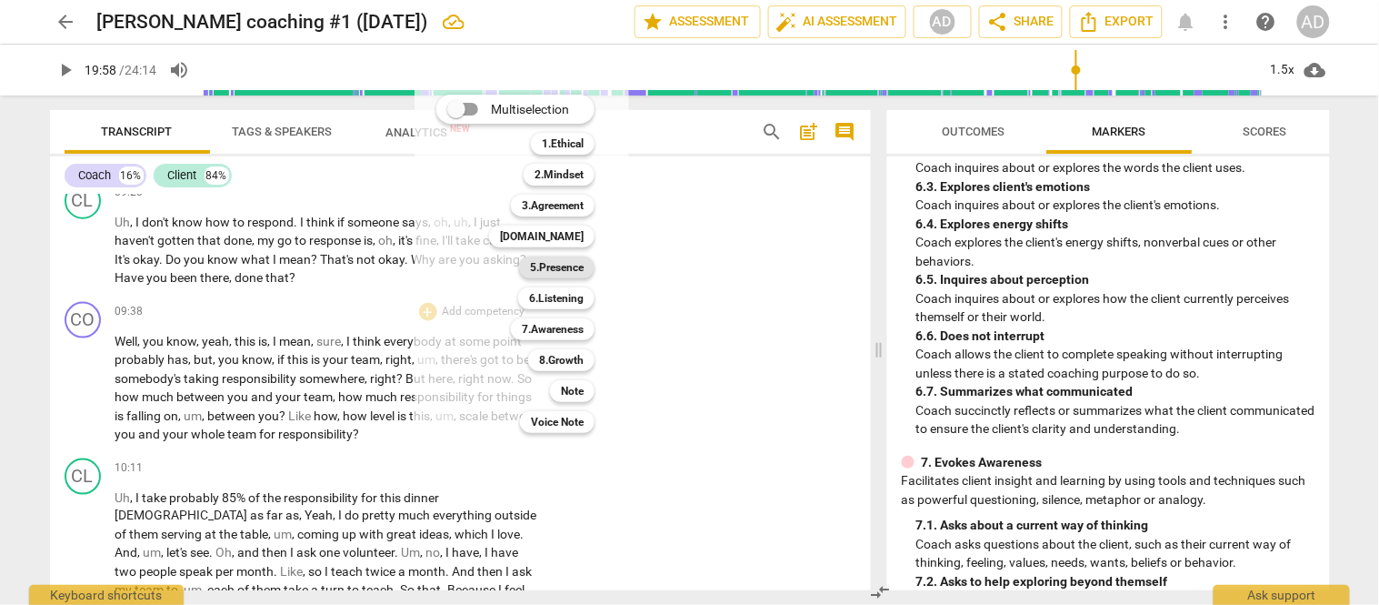
click at [567, 270] on b "5.Presence" at bounding box center [557, 267] width 54 height 22
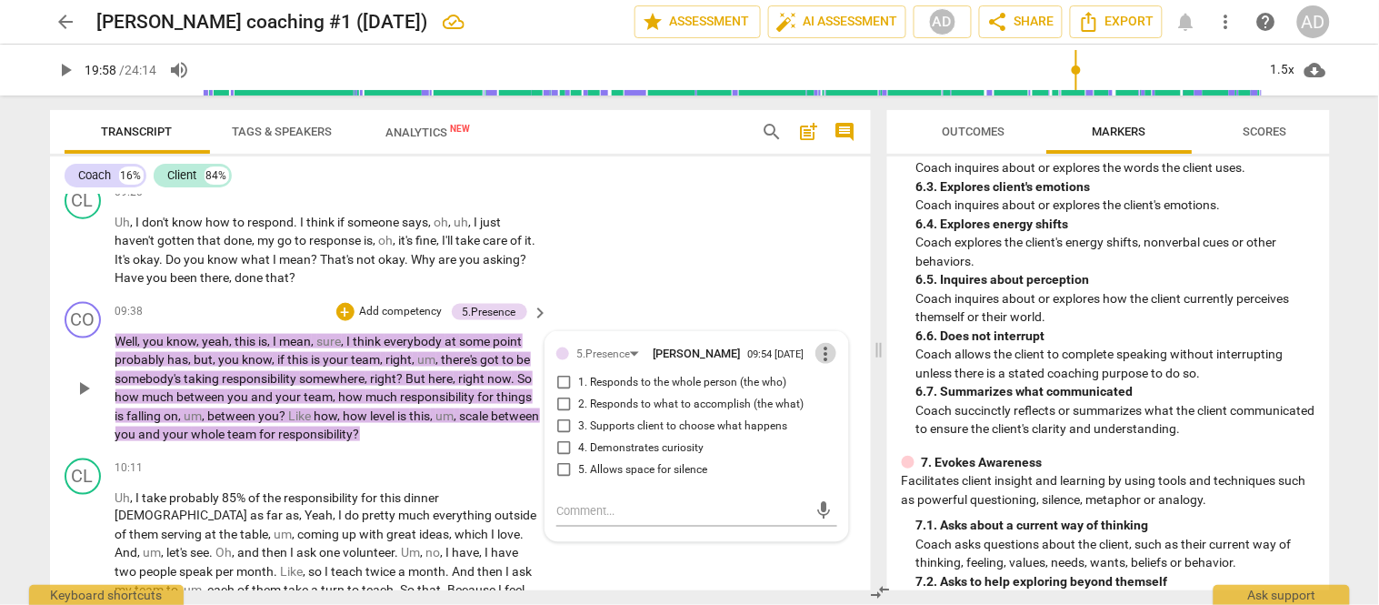
click at [816, 343] on span "more_vert" at bounding box center [827, 354] width 22 height 22
click at [827, 338] on li "Delete" at bounding box center [840, 340] width 63 height 35
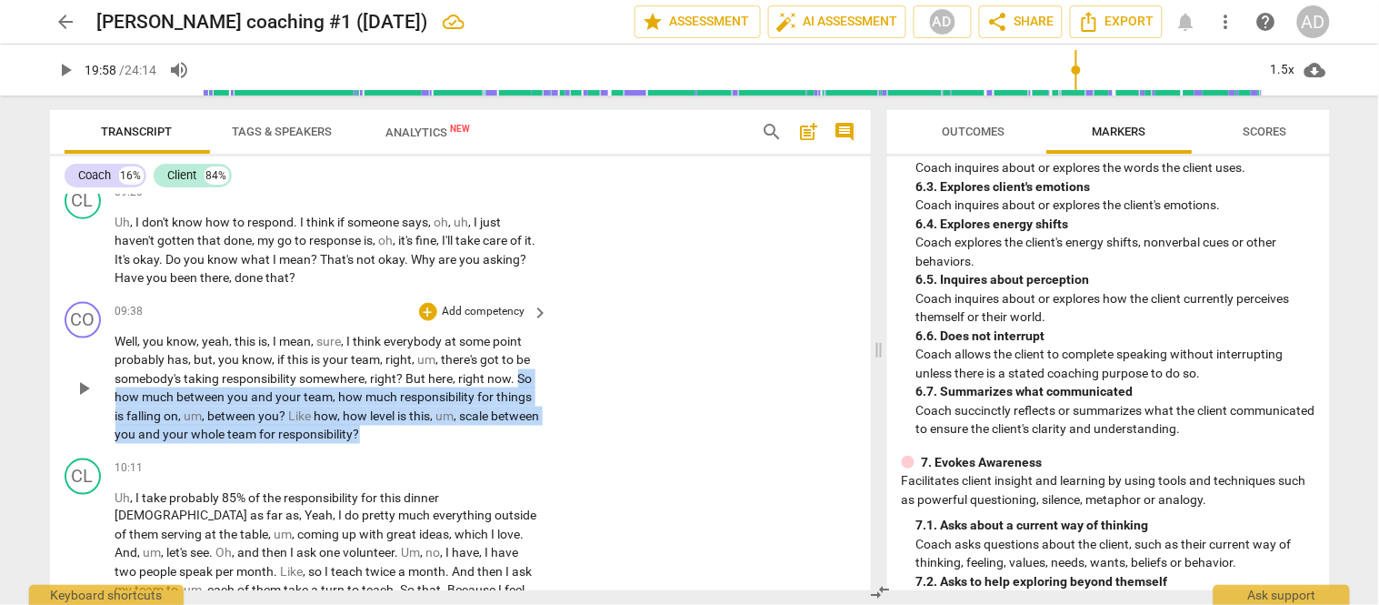
drag, startPoint x: 520, startPoint y: 330, endPoint x: 503, endPoint y: 388, distance: 60.7
click at [503, 388] on p "Well , you know , yeah , this is , I mean , sure , I think everybody at some po…" at bounding box center [327, 388] width 425 height 112
click at [422, 303] on div "+" at bounding box center [428, 312] width 18 height 18
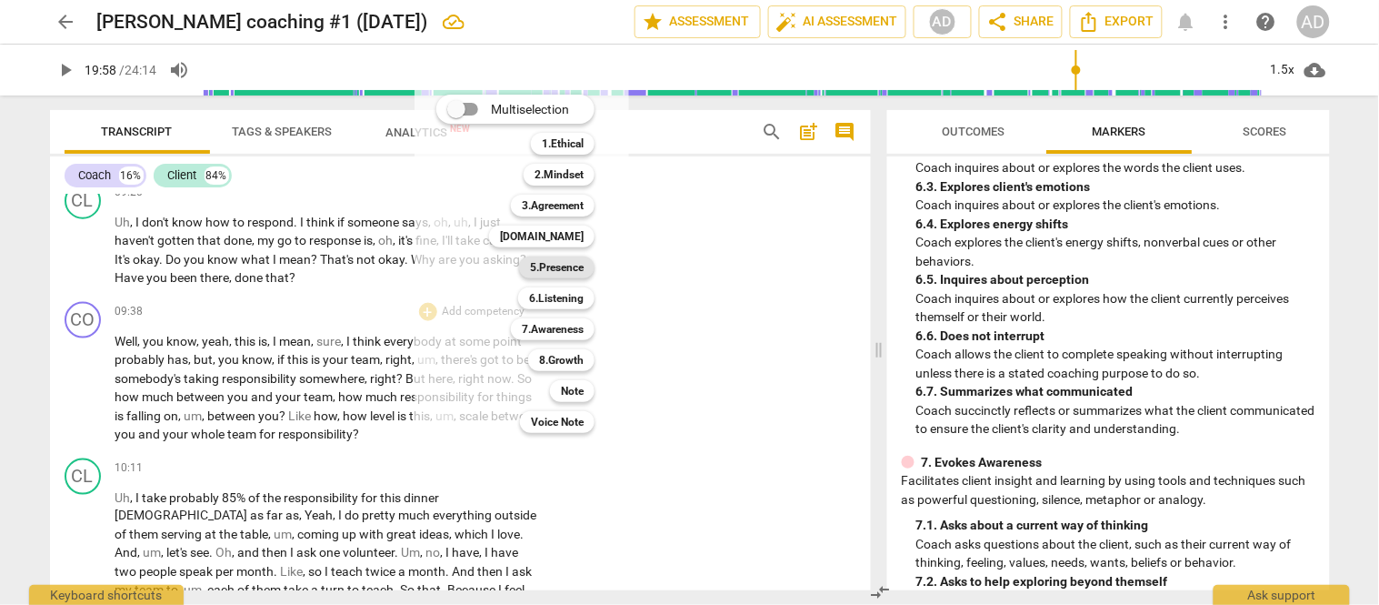
click at [566, 270] on b "5.Presence" at bounding box center [557, 267] width 54 height 22
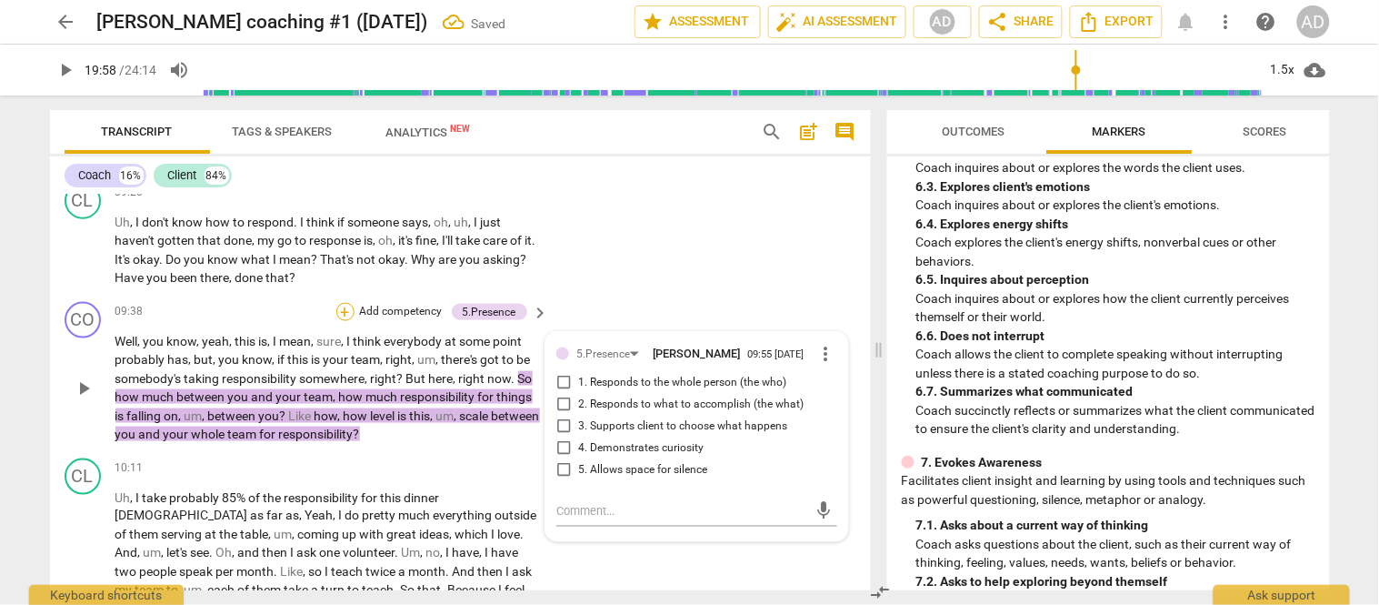
click at [336, 303] on div "+" at bounding box center [345, 312] width 18 height 18
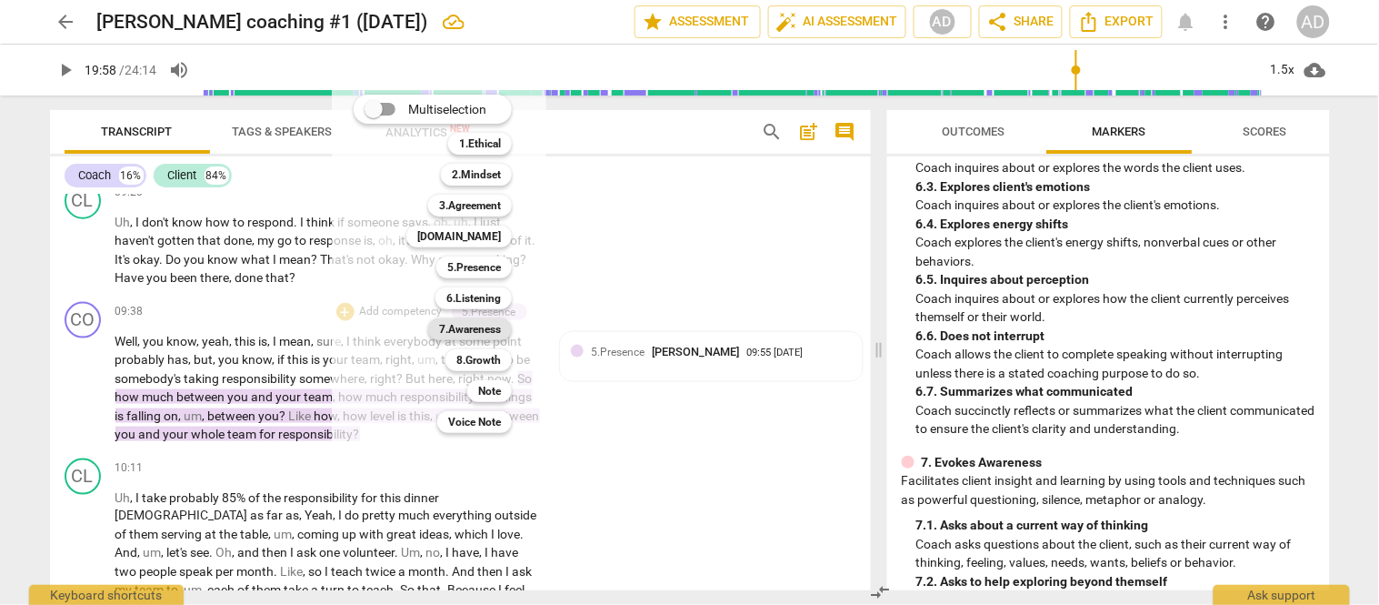
click at [473, 325] on b "7.Awareness" at bounding box center [470, 329] width 62 height 22
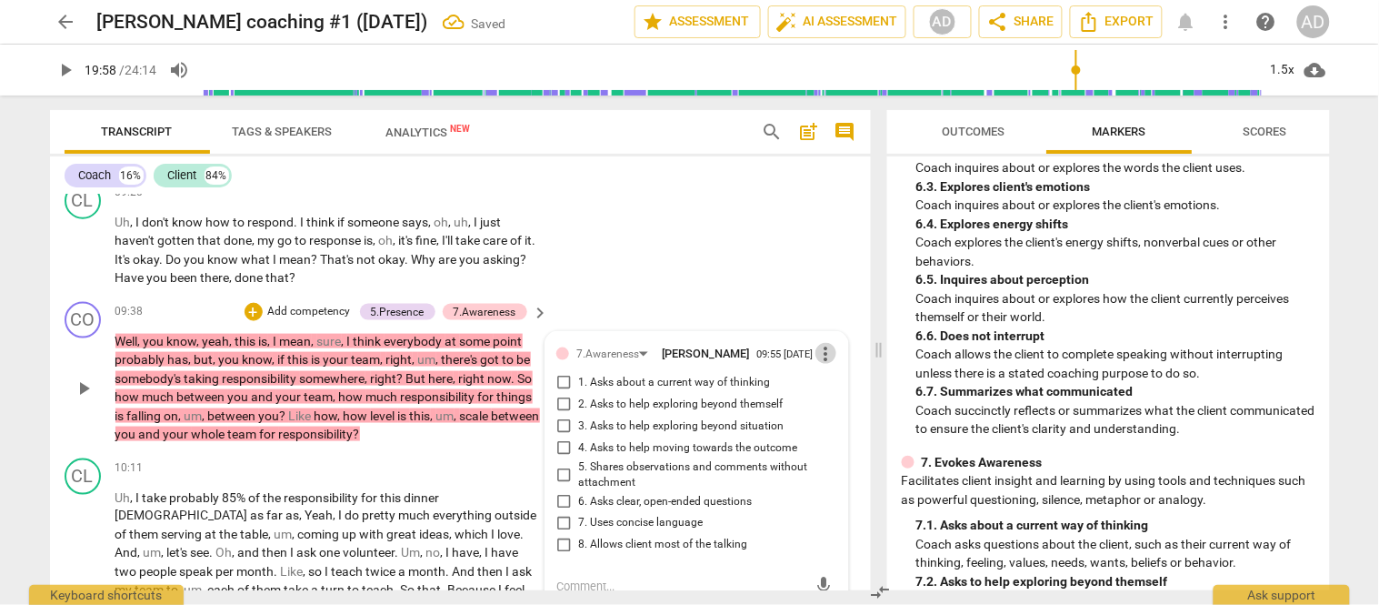
click at [822, 343] on span "more_vert" at bounding box center [827, 354] width 22 height 22
click at [834, 340] on li "Delete" at bounding box center [840, 342] width 63 height 35
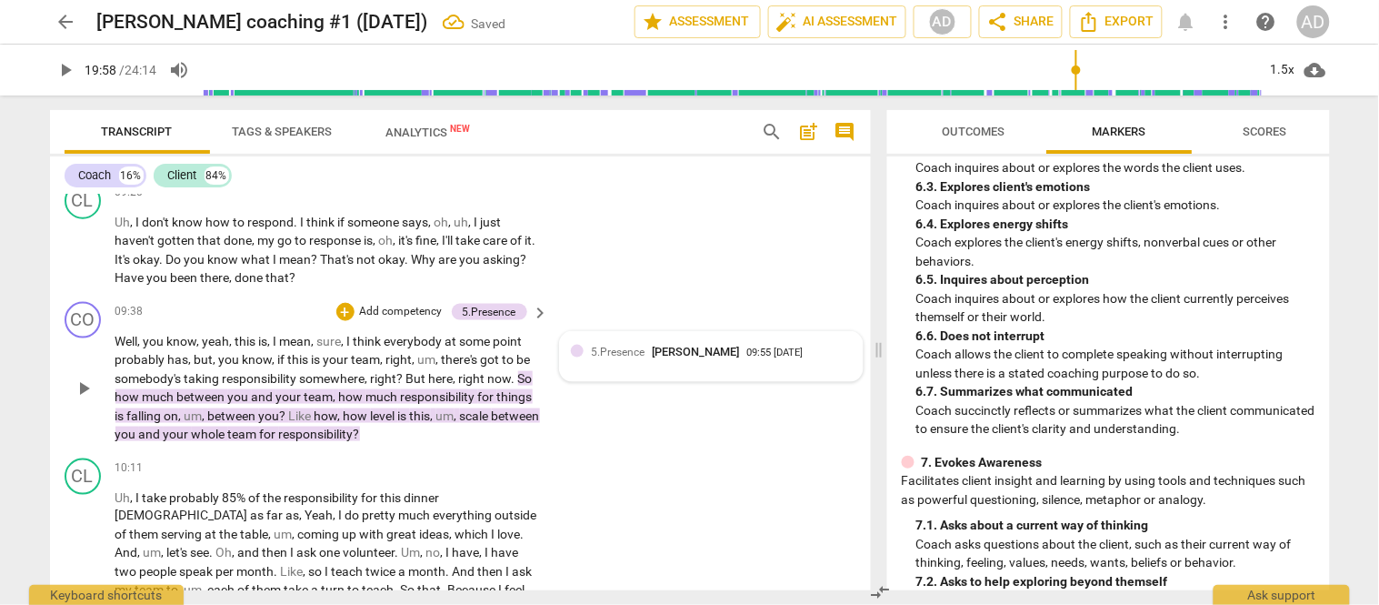
click at [614, 343] on div "5.Presence Amy deVries" at bounding box center [668, 351] width 155 height 17
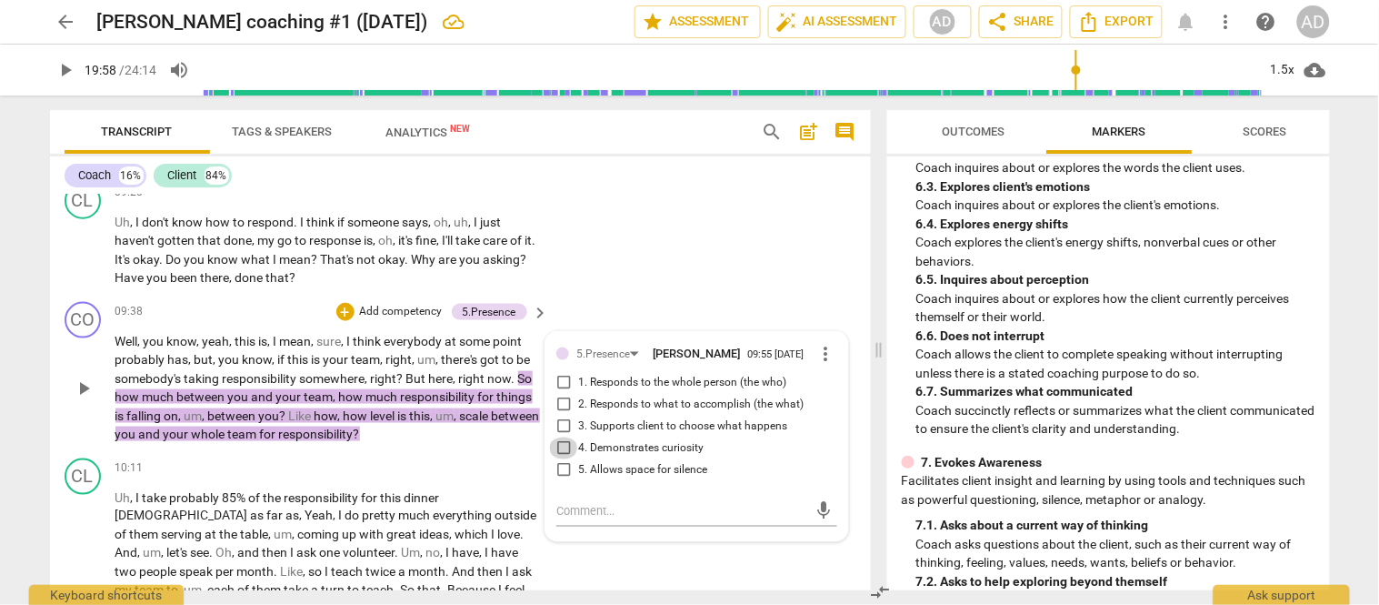
click at [559, 437] on input "4. Demonstrates curiosity" at bounding box center [563, 448] width 29 height 22
checkbox input "true"
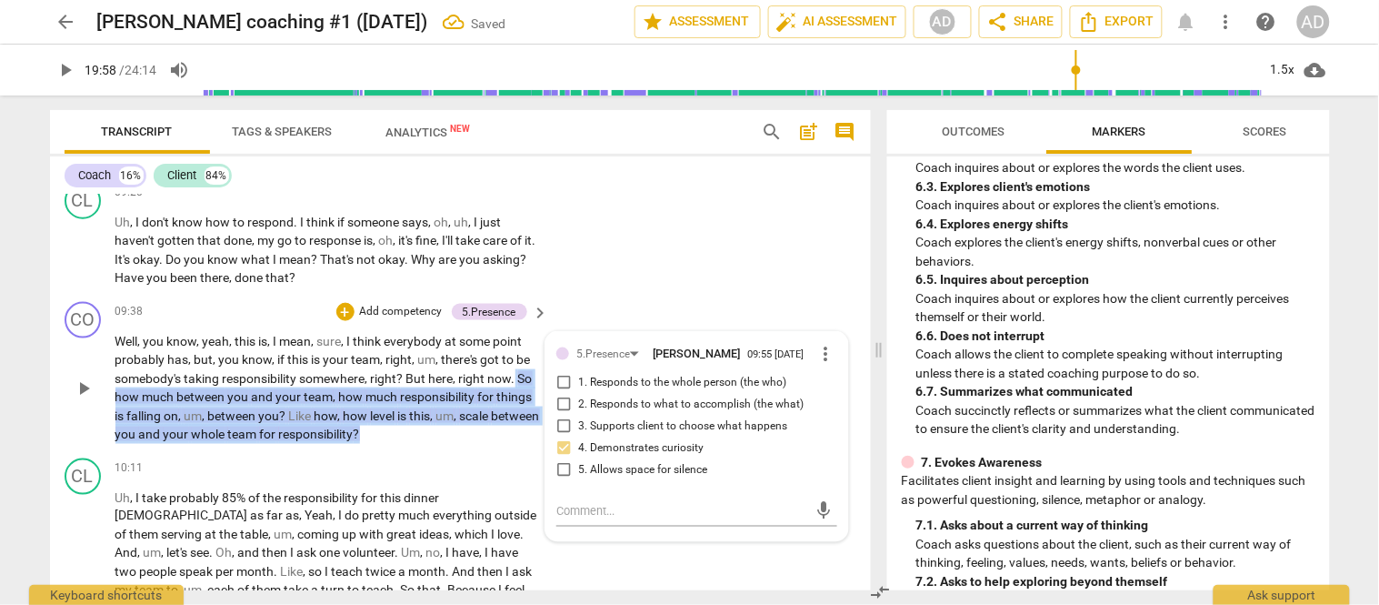
drag, startPoint x: 516, startPoint y: 328, endPoint x: 527, endPoint y: 380, distance: 53.0
click at [527, 380] on p "Well , you know , yeah , this is , I mean , sure , I think everybody at some po…" at bounding box center [327, 388] width 425 height 112
click at [339, 303] on div "+" at bounding box center [345, 312] width 18 height 18
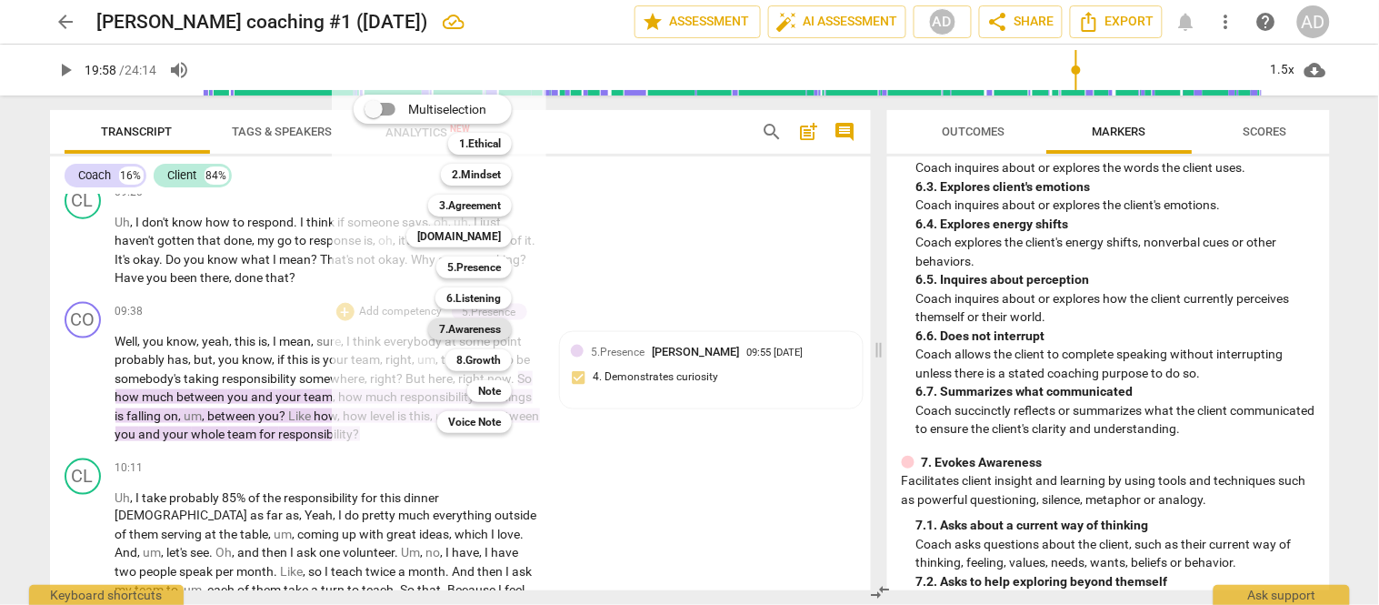
click at [478, 328] on b "7.Awareness" at bounding box center [470, 329] width 62 height 22
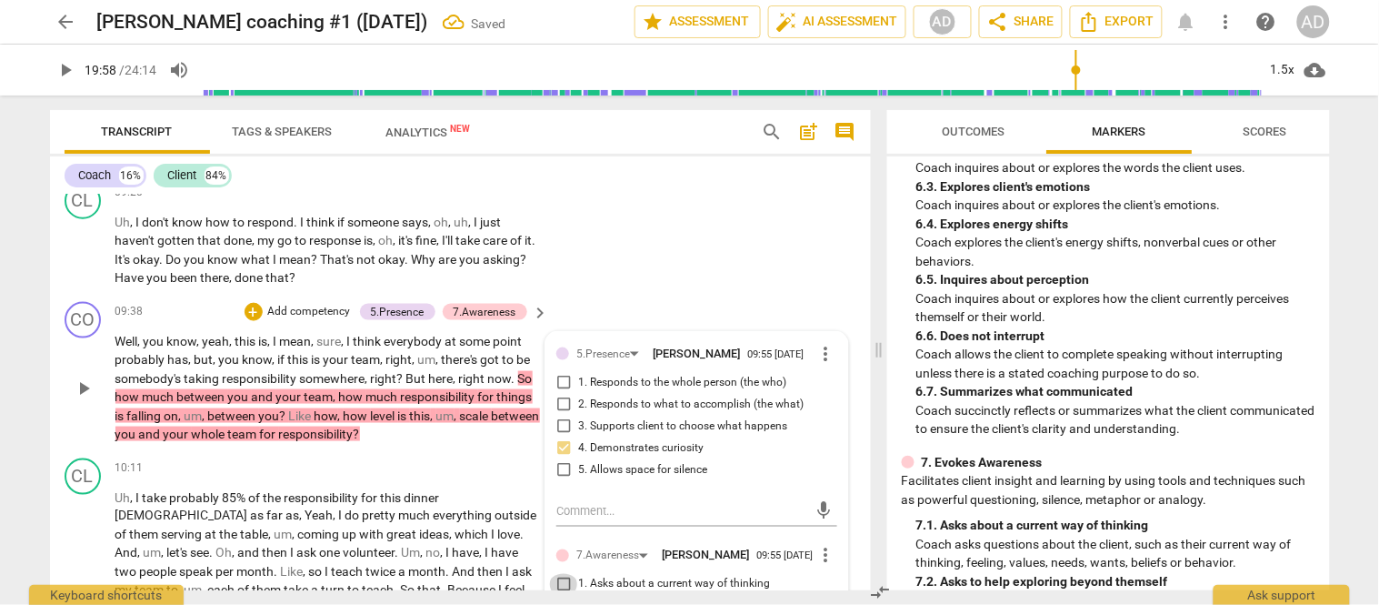
click at [560, 574] on input "1. Asks about a current way of thinking" at bounding box center [563, 585] width 29 height 22
checkbox input "true"
click at [337, 458] on div "10:11 + Add competency keyboard_arrow_right" at bounding box center [333, 468] width 436 height 20
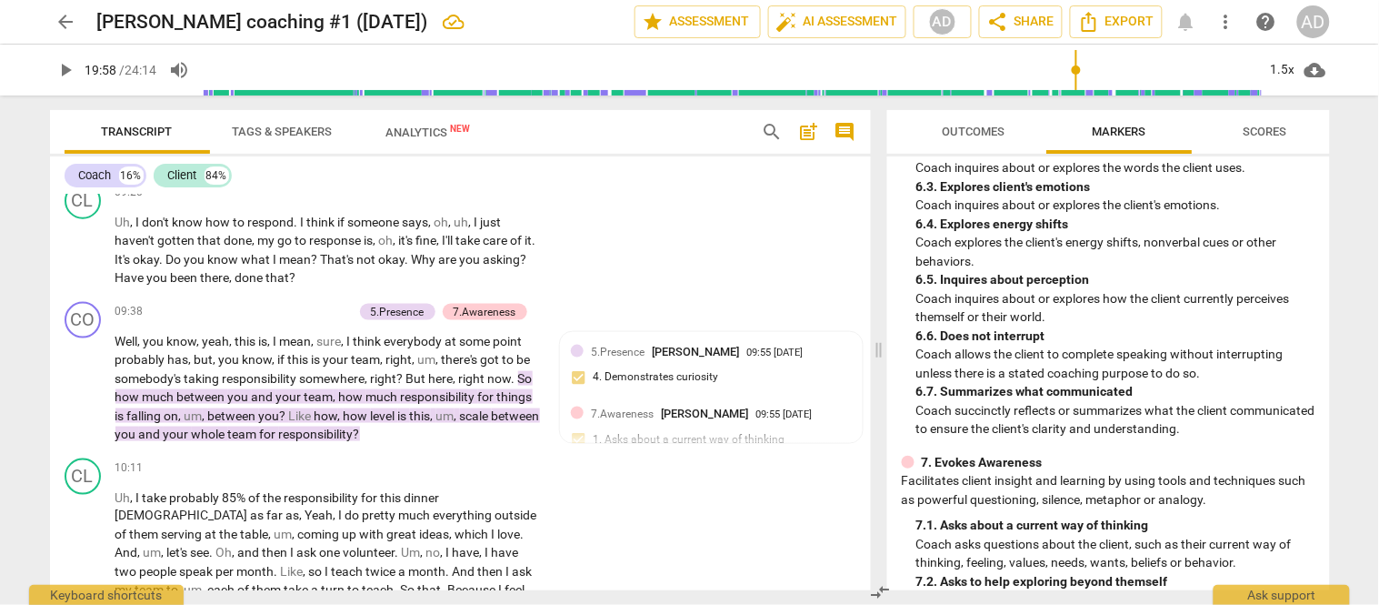
click at [65, 67] on span "play_arrow" at bounding box center [66, 70] width 22 height 22
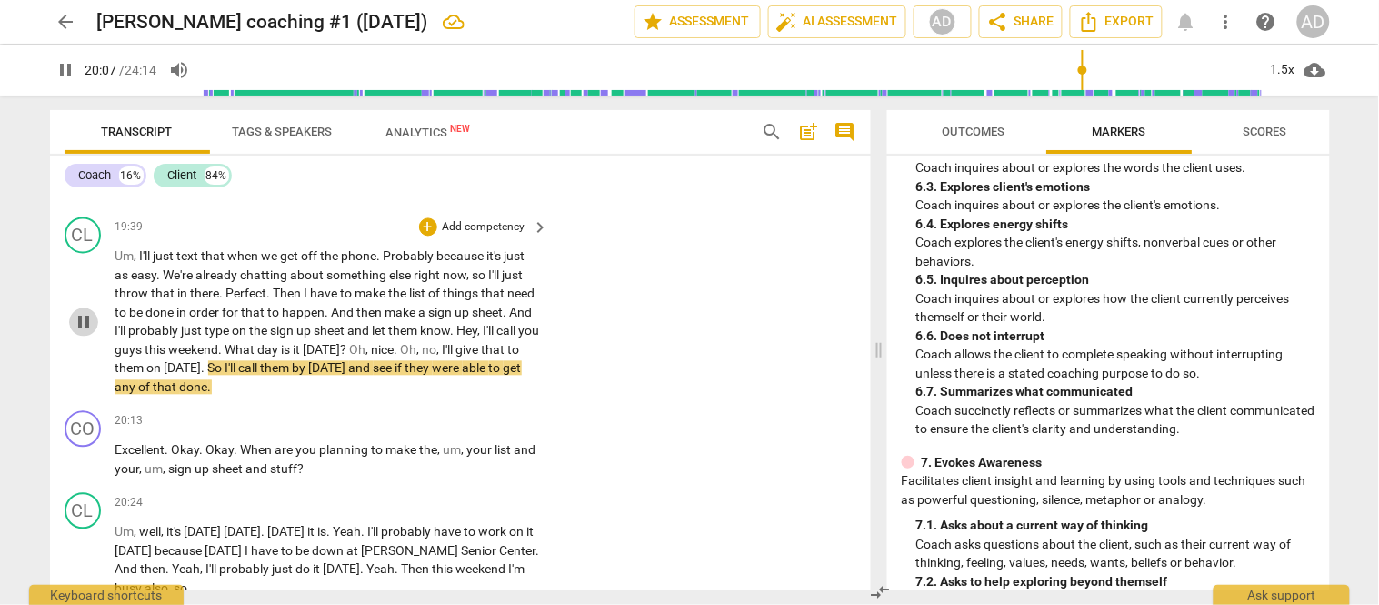
click at [83, 312] on span "pause" at bounding box center [84, 323] width 22 height 22
type input "1208"
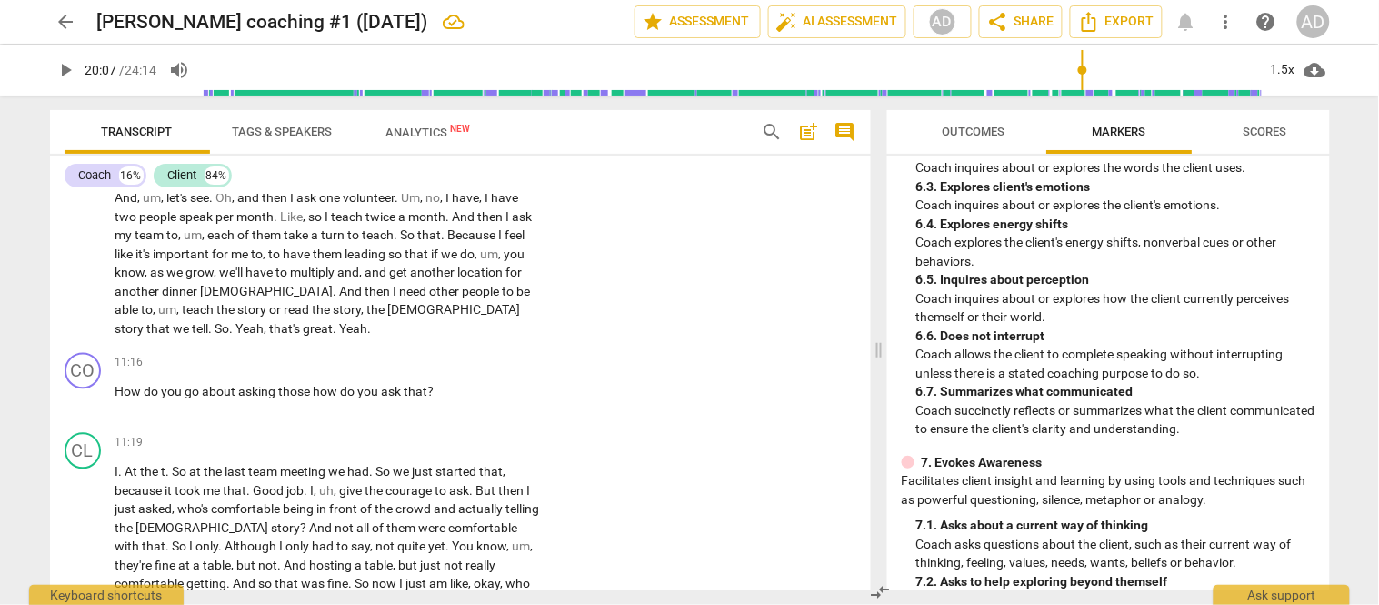
scroll to position [4482, 0]
click at [421, 350] on div "+" at bounding box center [428, 359] width 18 height 18
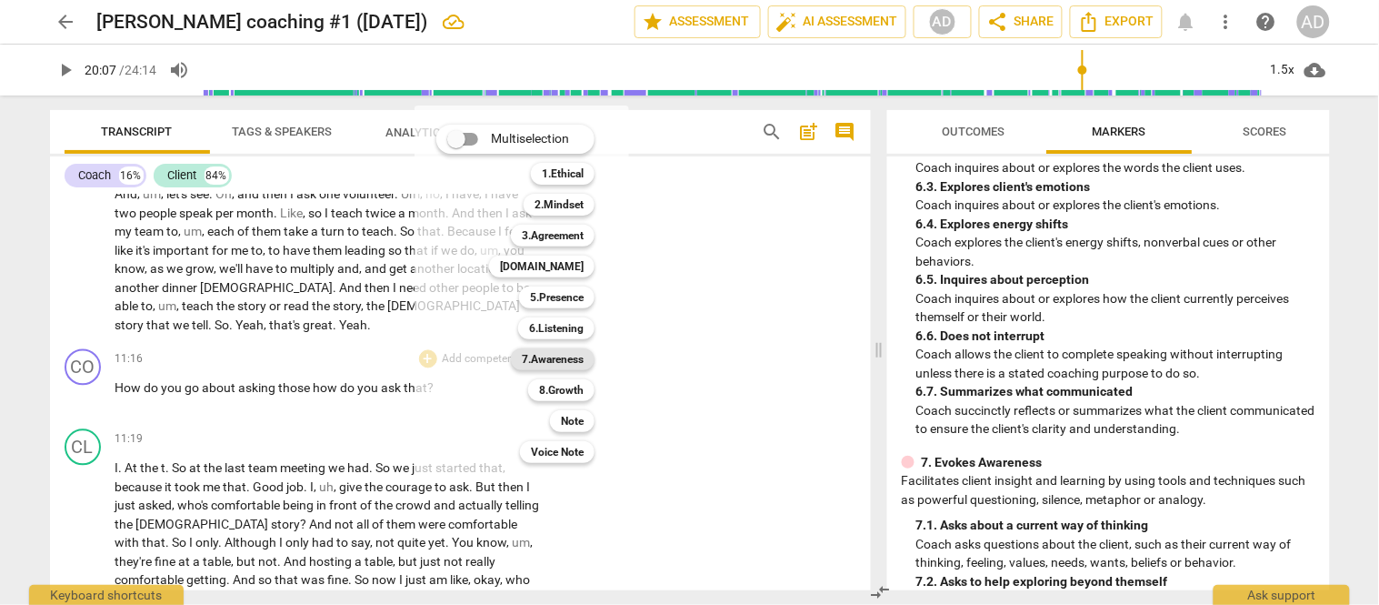
click at [548, 356] on b "7.Awareness" at bounding box center [553, 359] width 62 height 22
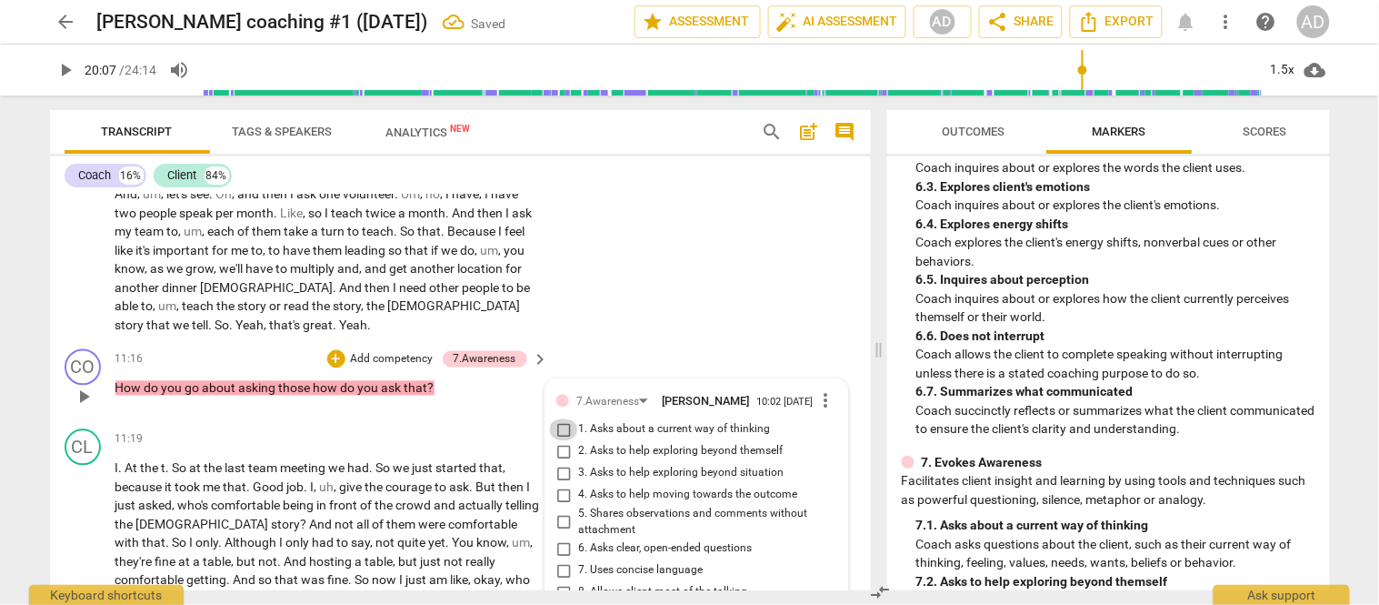
click at [559, 419] on input "1. Asks about a current way of thinking" at bounding box center [563, 430] width 29 height 22
checkbox input "true"
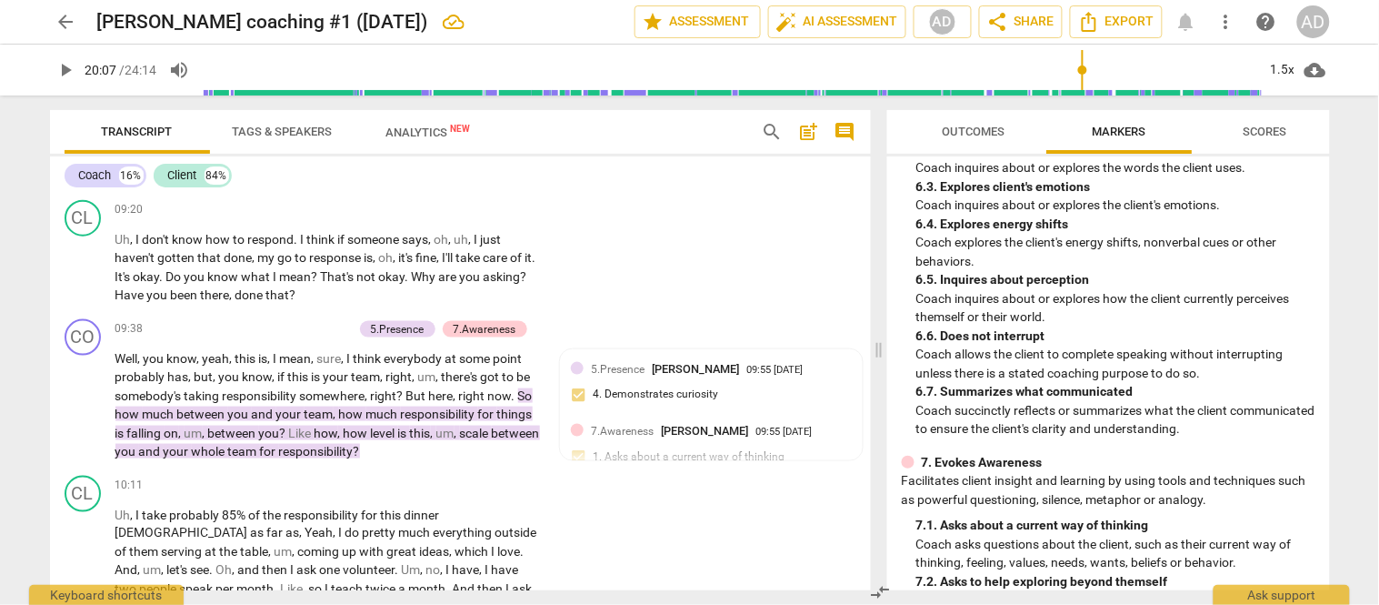
scroll to position [4080, 0]
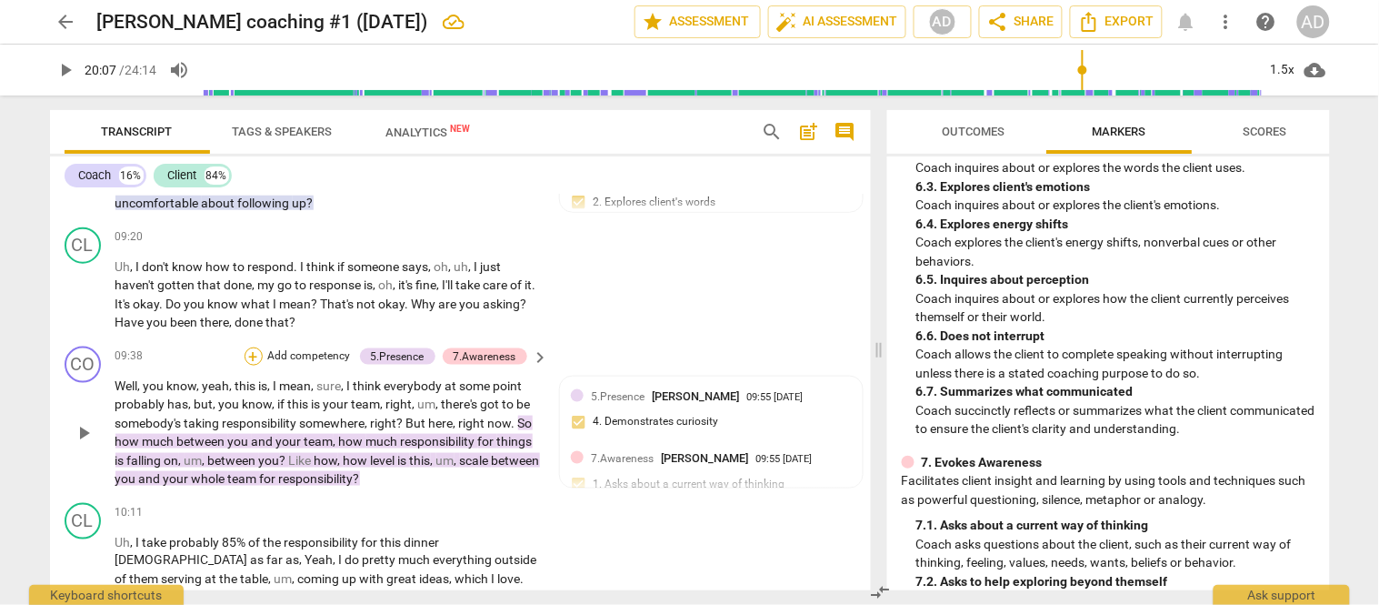
click at [248, 347] on div "+" at bounding box center [254, 356] width 18 height 18
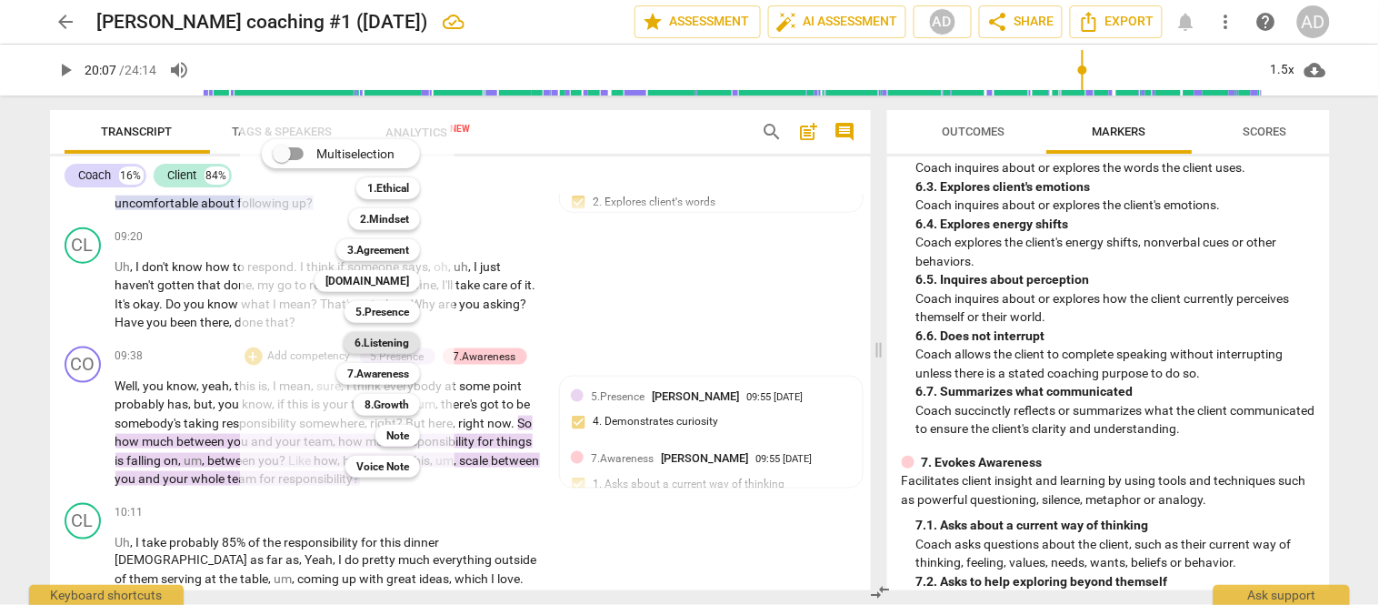
click at [370, 342] on b "6.Listening" at bounding box center [382, 343] width 55 height 22
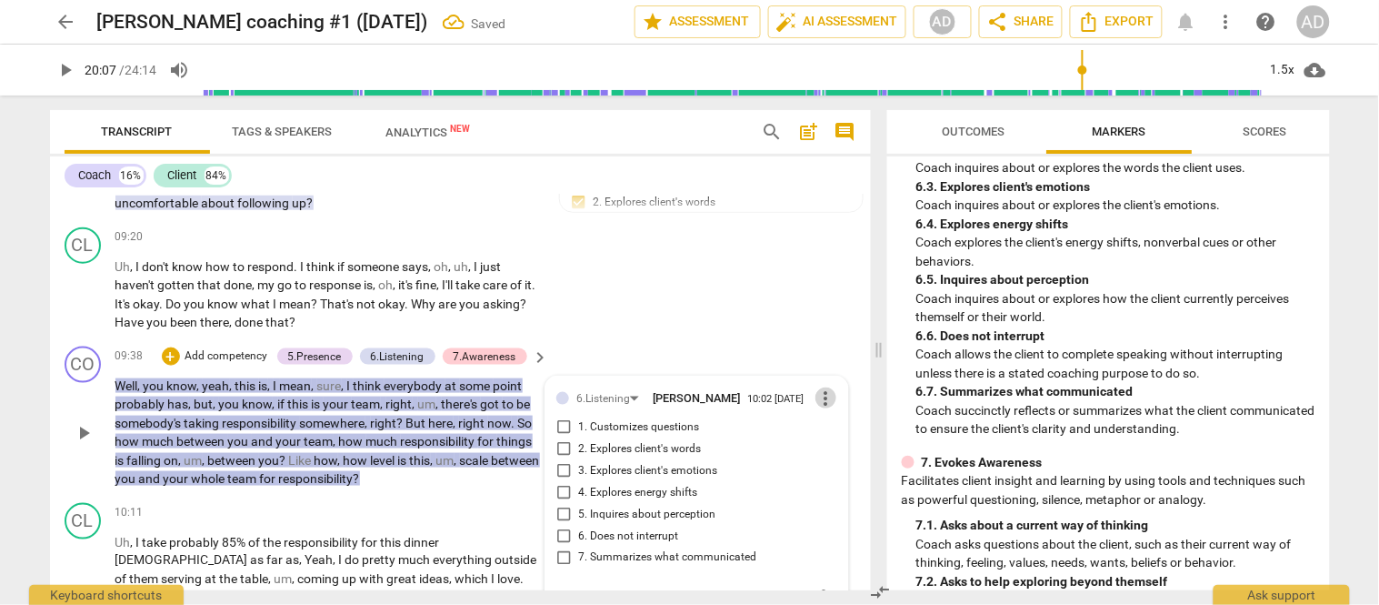
click at [818, 387] on span "more_vert" at bounding box center [827, 398] width 22 height 22
click at [833, 384] on li "Delete" at bounding box center [840, 384] width 63 height 35
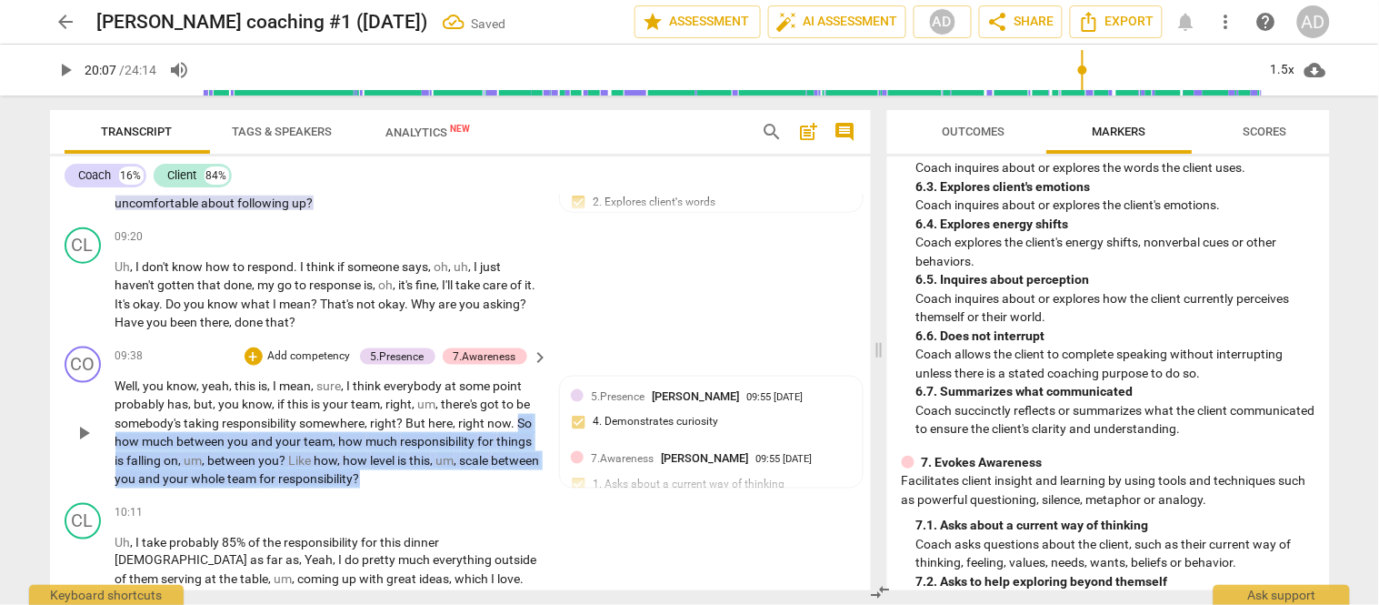
drag, startPoint x: 518, startPoint y: 370, endPoint x: 525, endPoint y: 427, distance: 57.6
click at [525, 427] on p "Well , you know , yeah , this is , I mean , sure , I think everybody at some po…" at bounding box center [327, 432] width 425 height 112
click at [295, 348] on p "Add competency" at bounding box center [309, 356] width 86 height 16
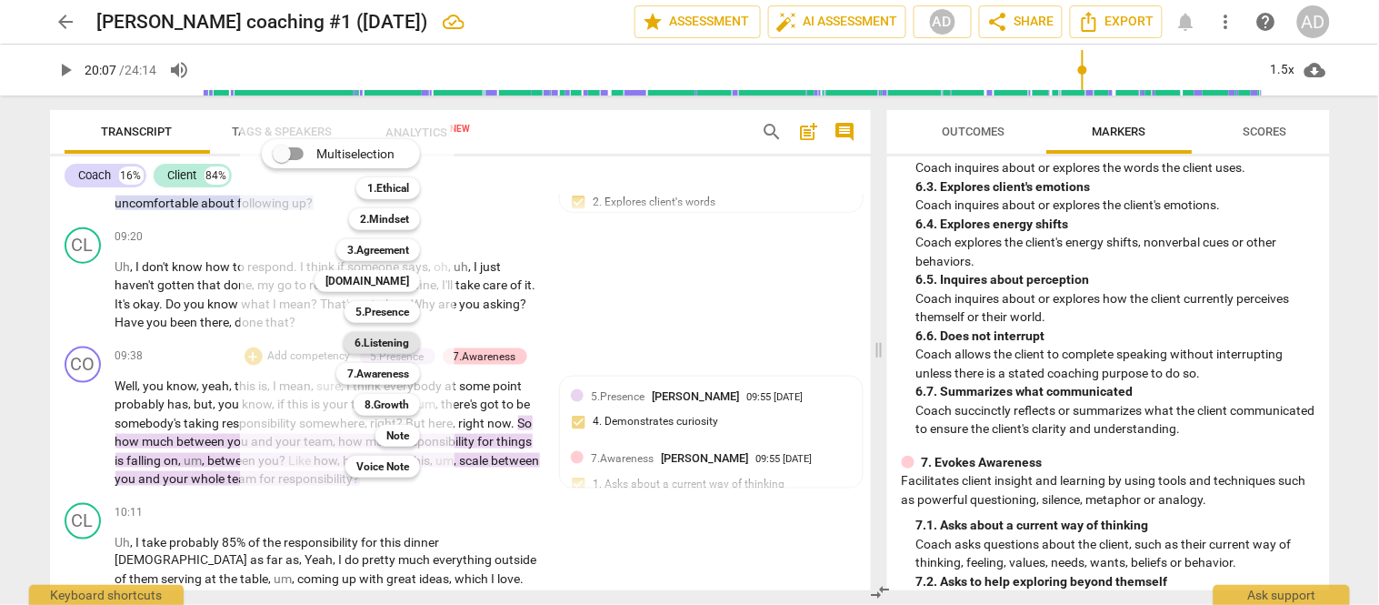
click at [389, 349] on b "6.Listening" at bounding box center [382, 343] width 55 height 22
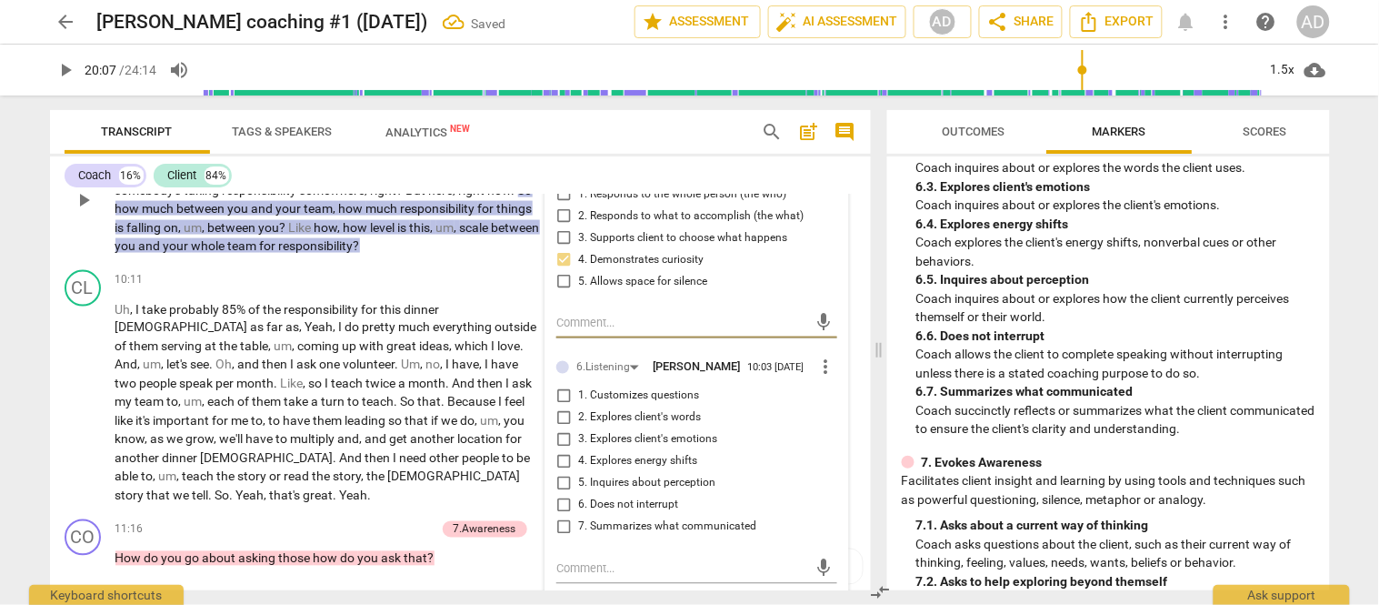
scroll to position [4332, 0]
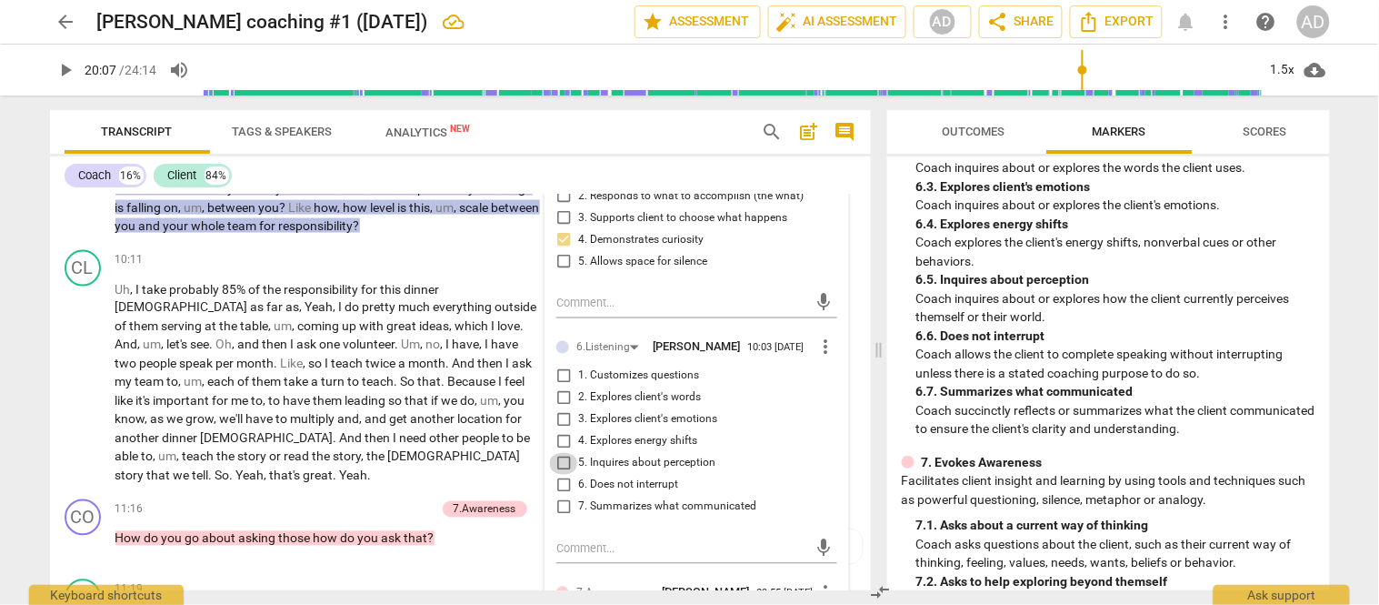
click at [562, 453] on input "5. Inquires about perception" at bounding box center [563, 464] width 29 height 22
checkbox input "true"
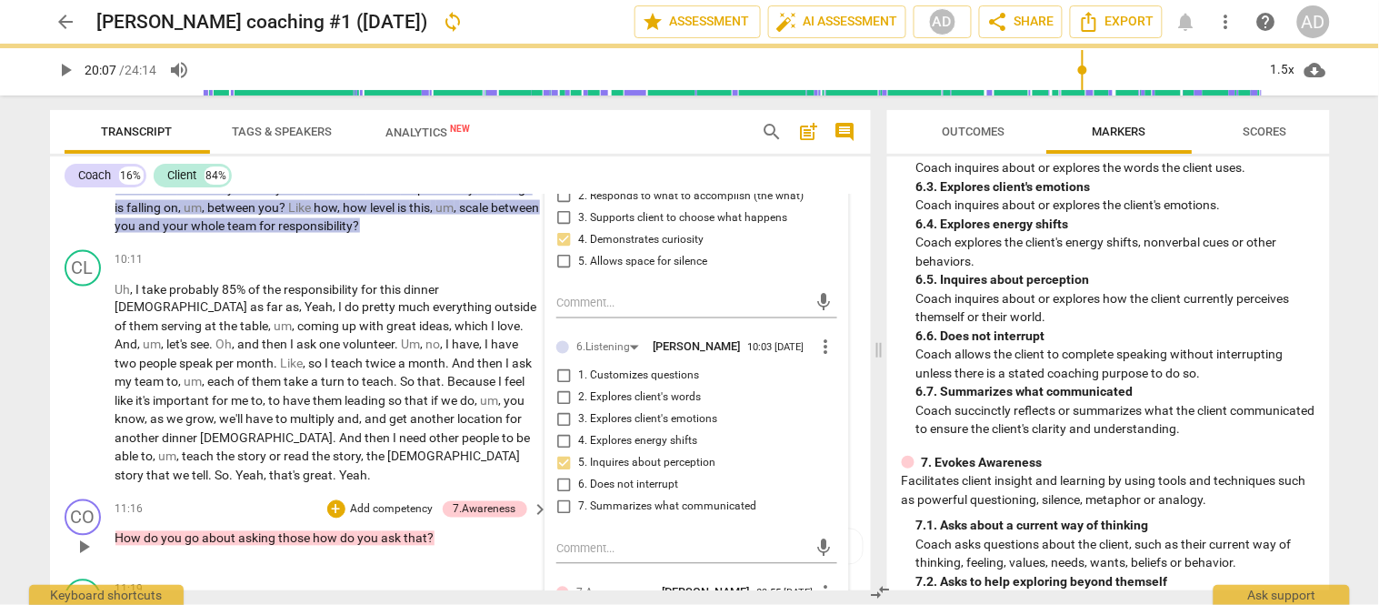
click at [516, 502] on div "CO play_arrow pause 11:16 + Add competency 7.Awareness keyboard_arrow_right How…" at bounding box center [460, 532] width 821 height 80
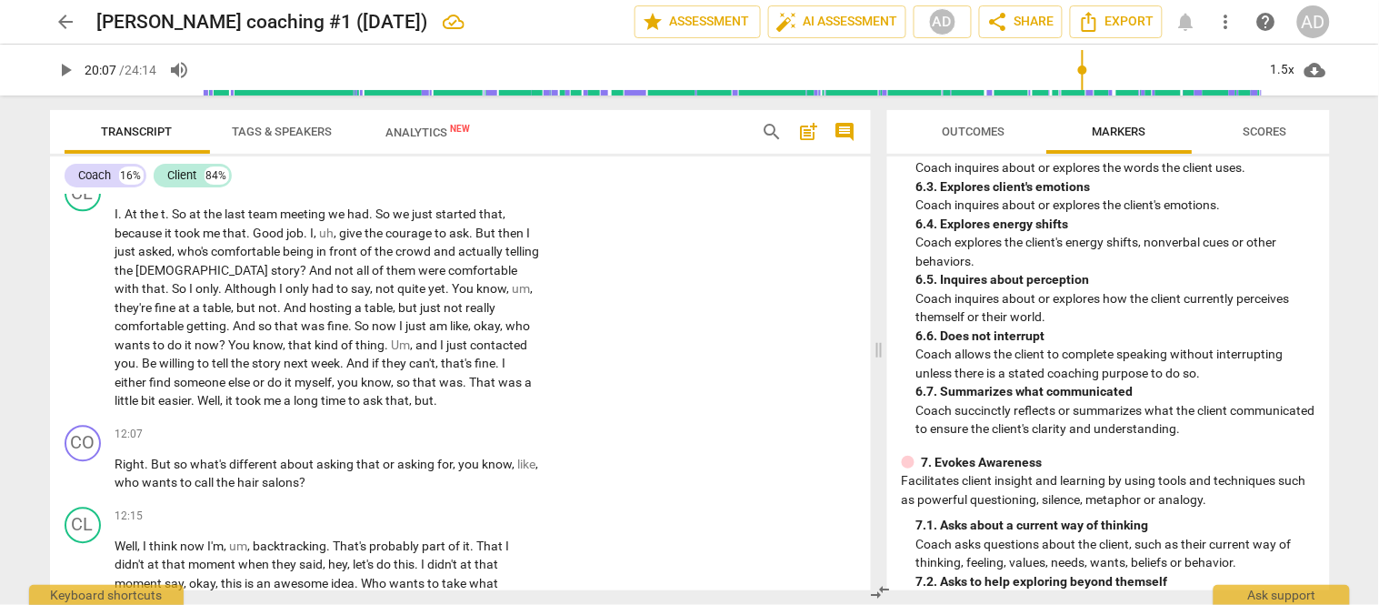
scroll to position [4765, 0]
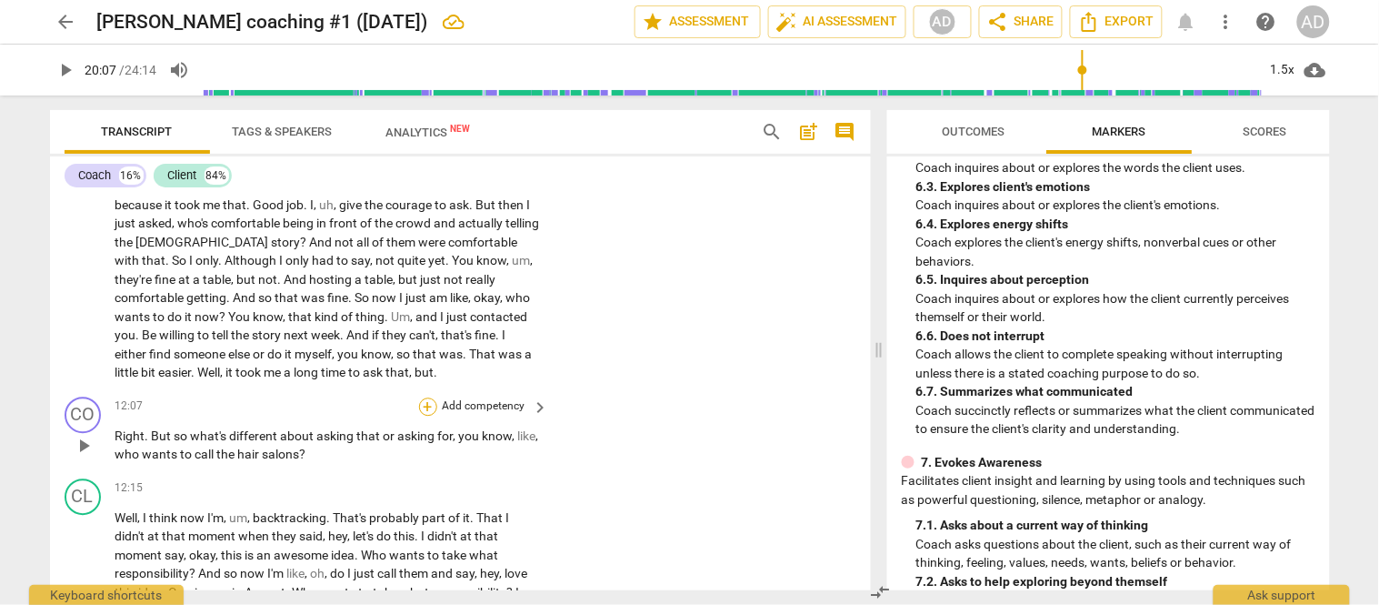
click at [424, 397] on div "+" at bounding box center [428, 406] width 18 height 18
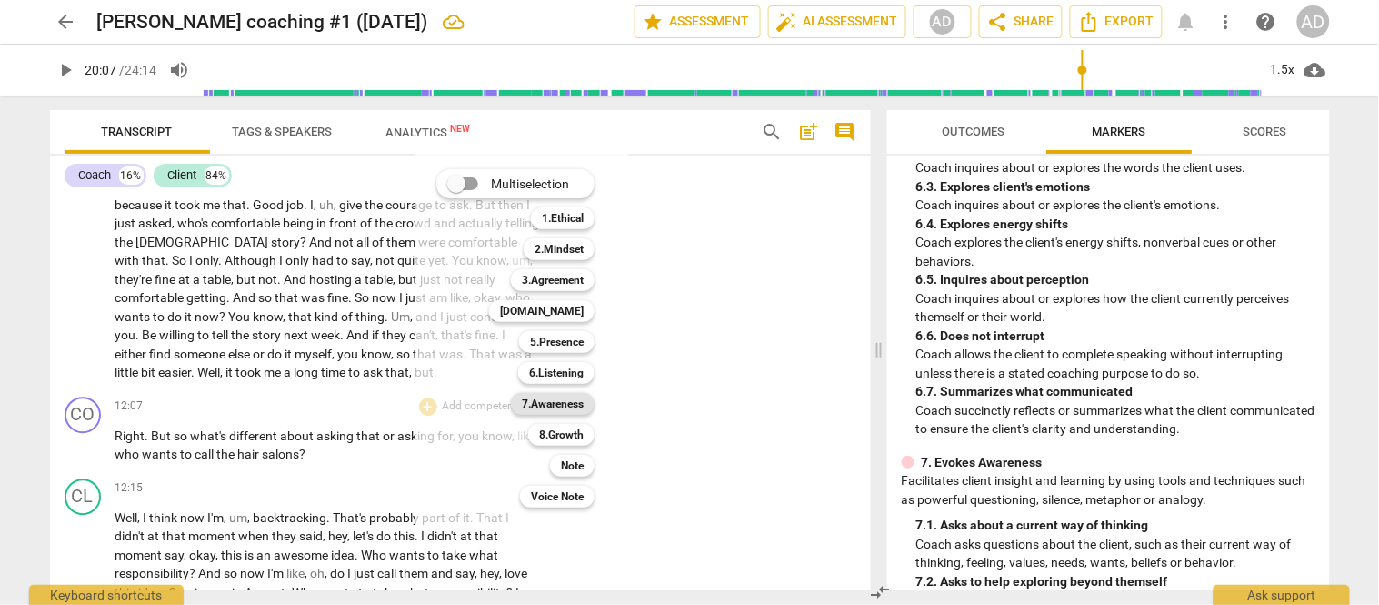
click at [562, 404] on b "7.Awareness" at bounding box center [553, 404] width 62 height 22
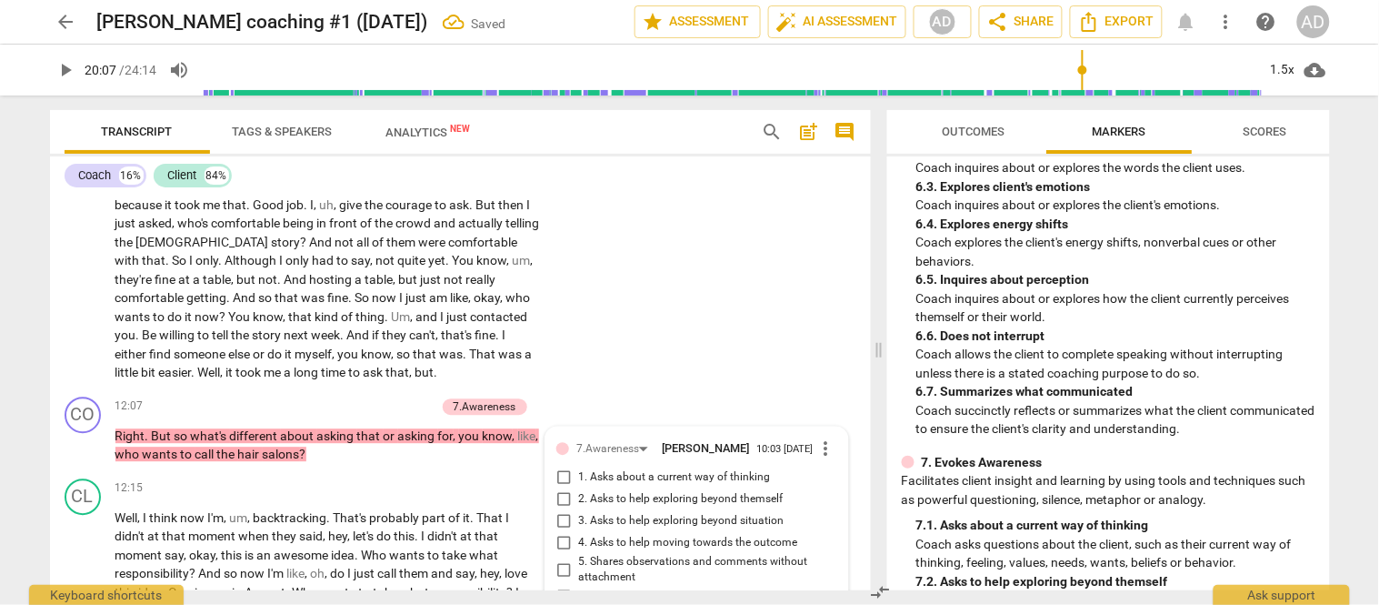
scroll to position [4992, 0]
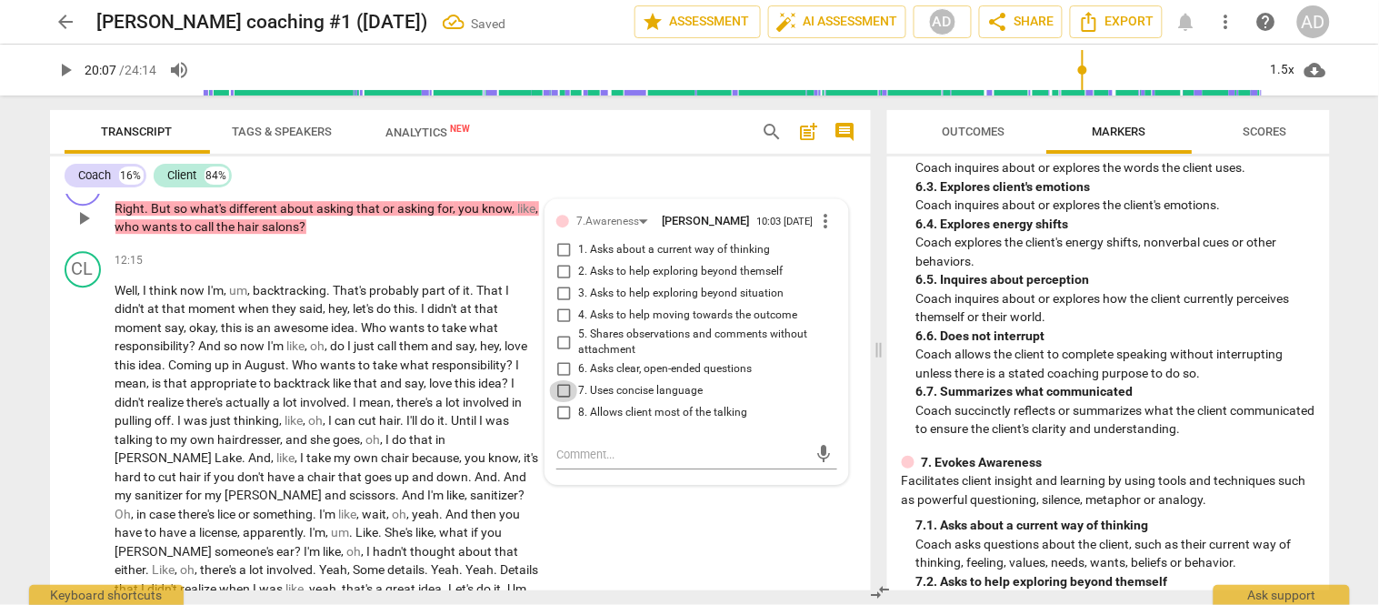
click at [562, 380] on input "7. Uses concise language" at bounding box center [563, 391] width 29 height 22
checkbox input "true"
click at [560, 358] on input "6. Asks clear, open-ended questions" at bounding box center [563, 369] width 29 height 22
checkbox input "true"
click at [559, 283] on input "3. Asks to help exploring beyond situation" at bounding box center [563, 294] width 29 height 22
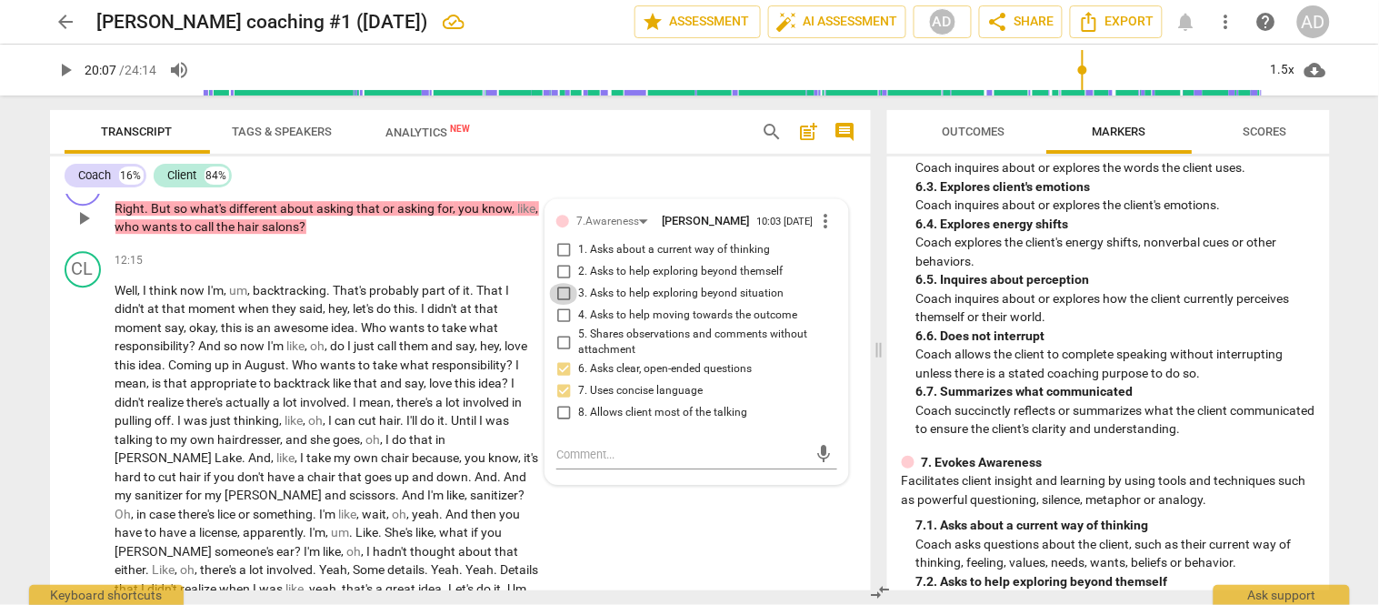
checkbox input "true"
click at [558, 305] on input "4. Asks to help moving towards the outcome" at bounding box center [563, 316] width 29 height 22
checkbox input "true"
click at [573, 469] on div "CL play_arrow pause 12:15 + Add competency keyboard_arrow_right Well , I think …" at bounding box center [460, 452] width 821 height 417
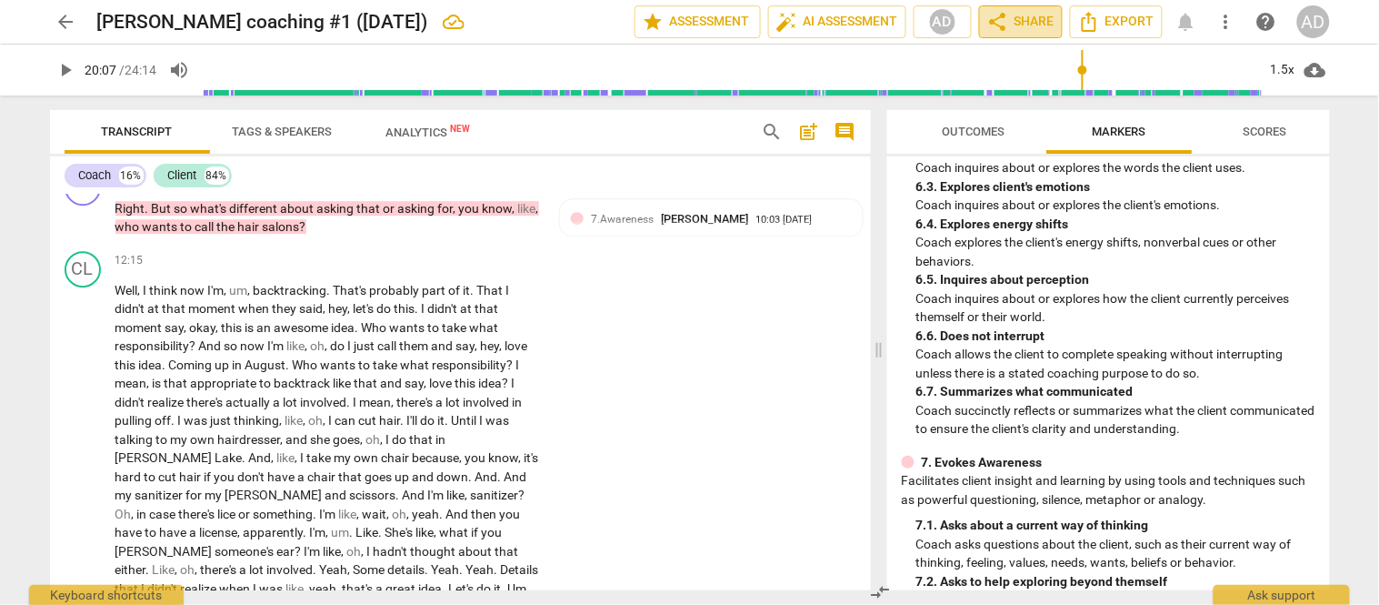
click at [1011, 23] on span "share Share" at bounding box center [1020, 22] width 67 height 22
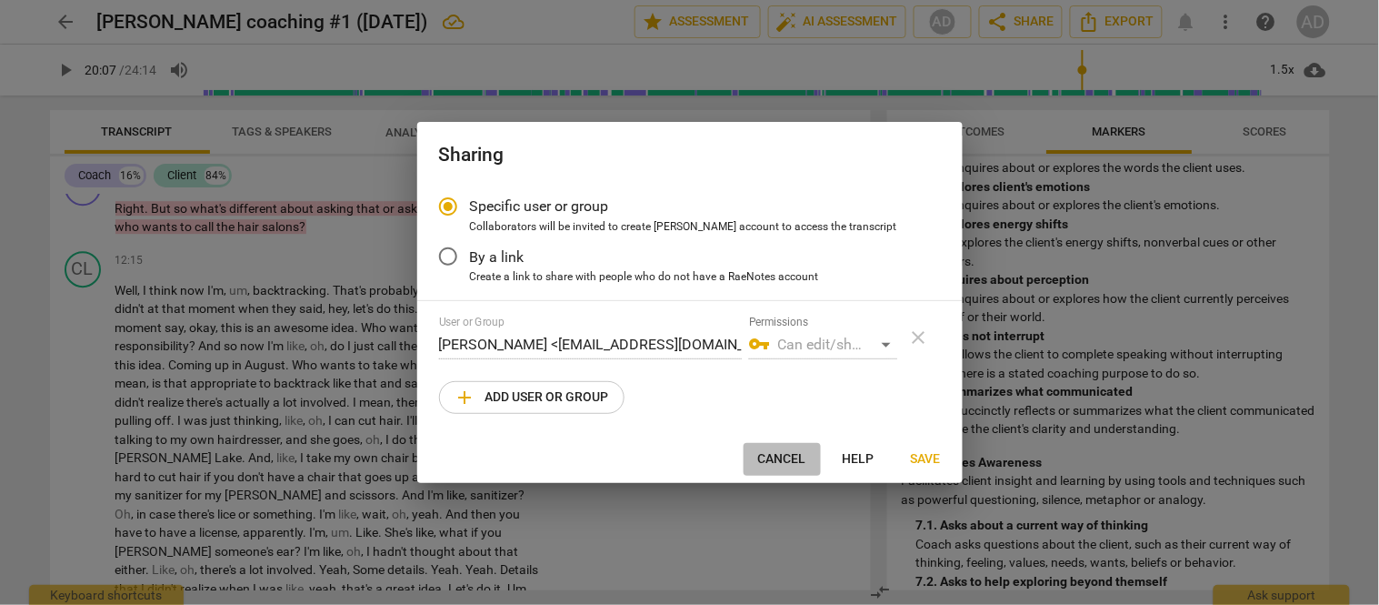
click at [771, 466] on span "Cancel" at bounding box center [782, 459] width 48 height 18
radio input "false"
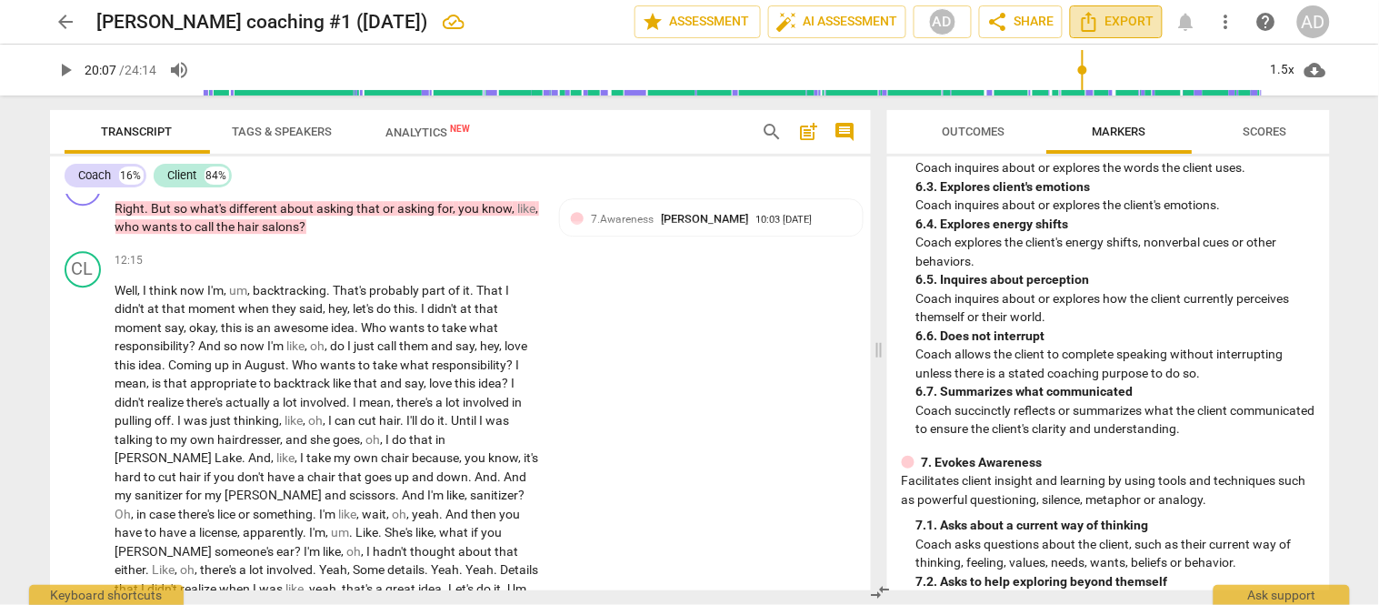
click at [1107, 30] on span "Export" at bounding box center [1116, 22] width 76 height 22
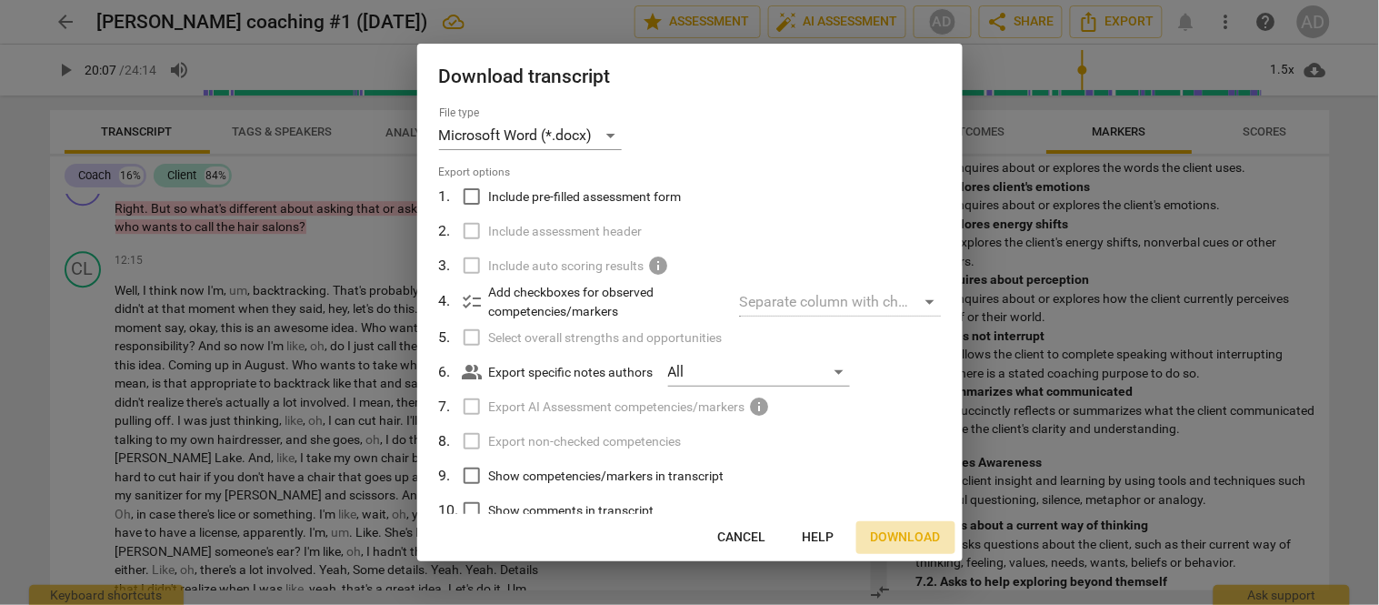
click at [902, 543] on span "Download" at bounding box center [906, 537] width 70 height 18
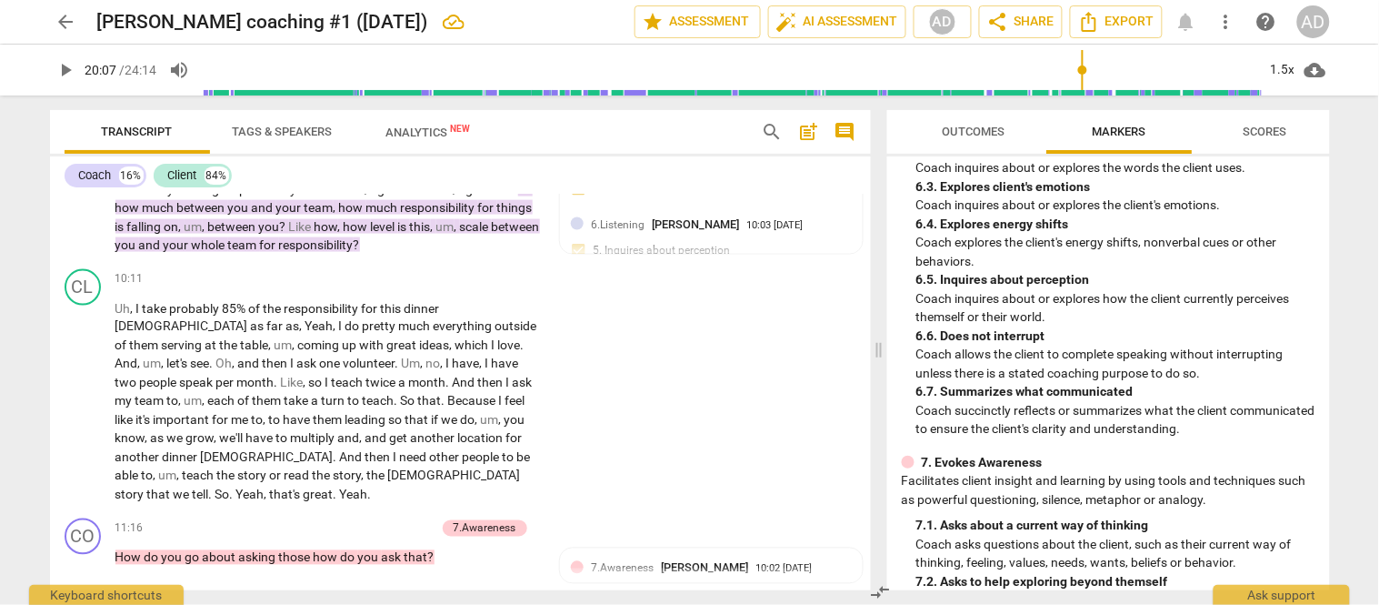
scroll to position [4412, 0]
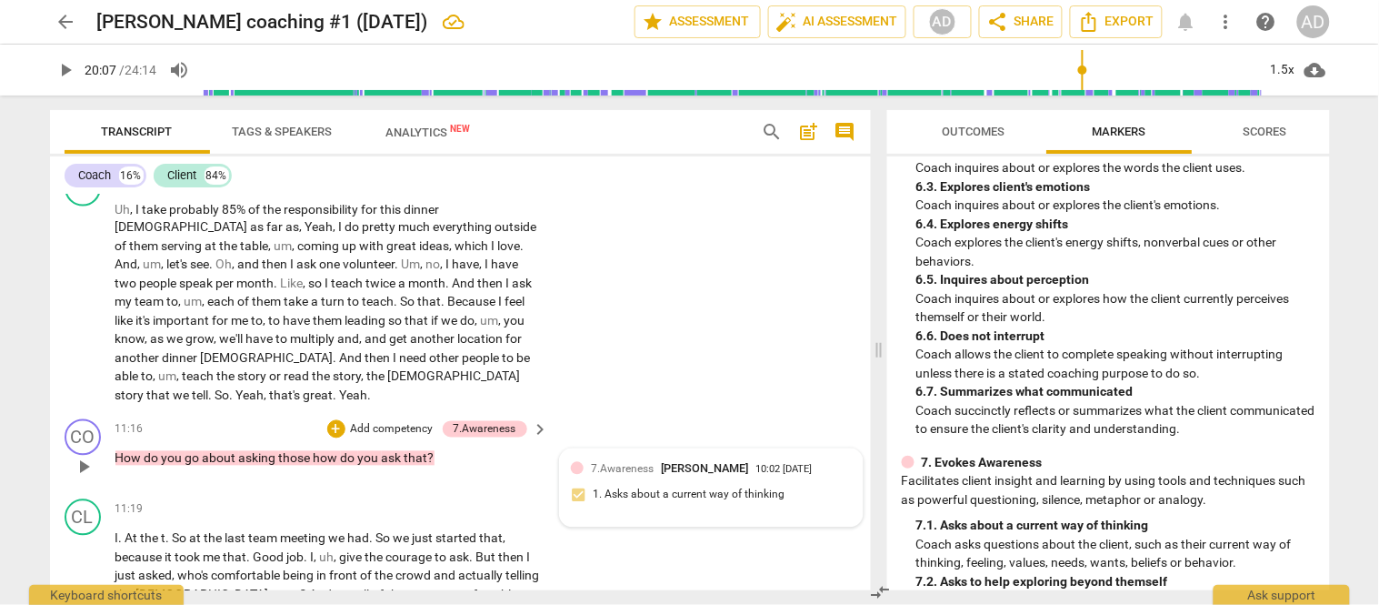
click at [710, 462] on span "[PERSON_NAME]" at bounding box center [704, 469] width 87 height 14
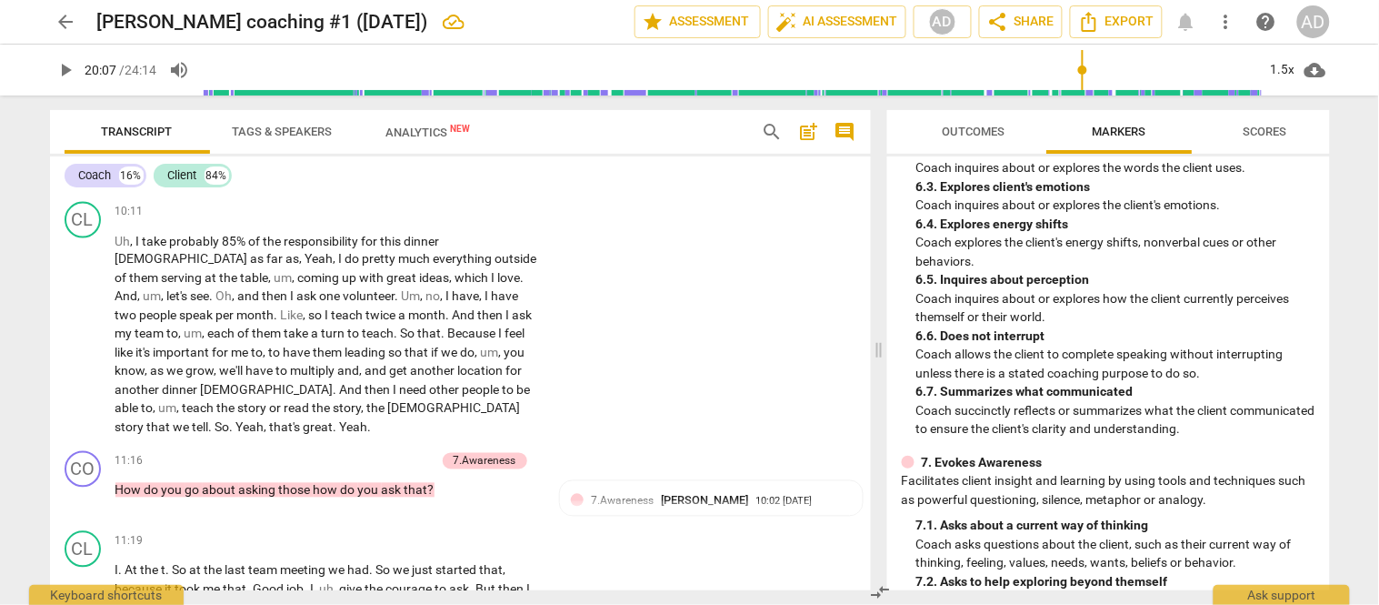
scroll to position [4408, 0]
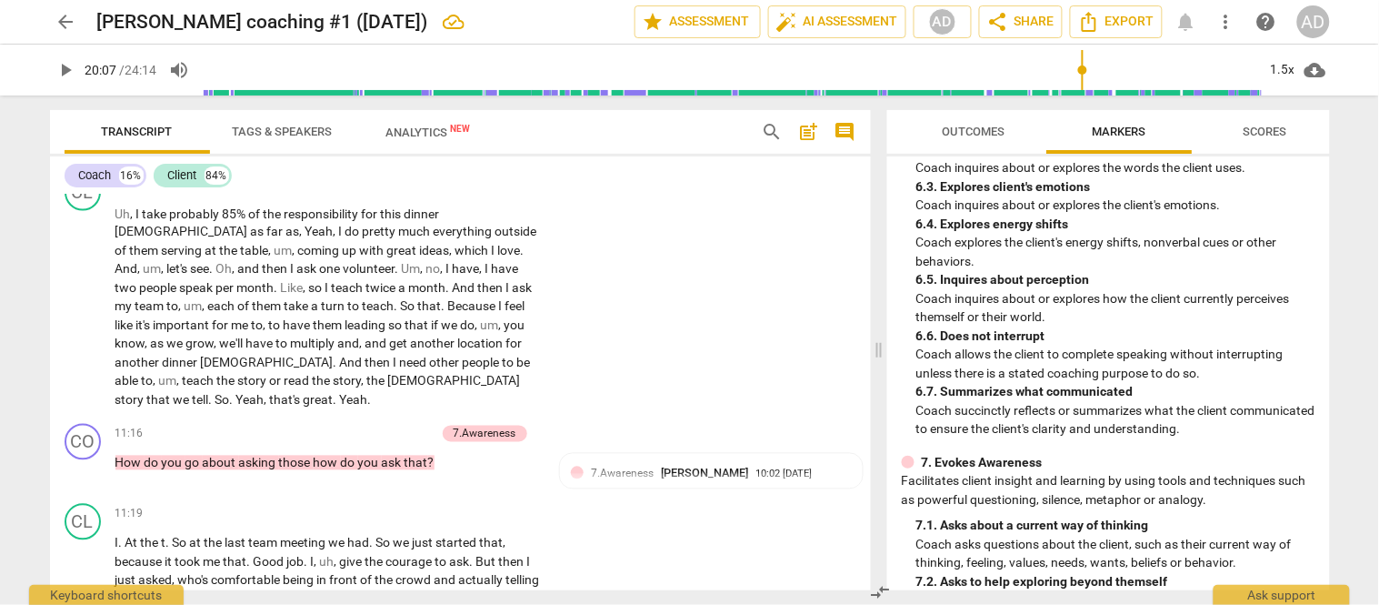
click at [866, 362] on div "CO play_arrow pause 00:00 + Add competency keyboard_arrow_right Coaching today …" at bounding box center [460, 393] width 821 height 396
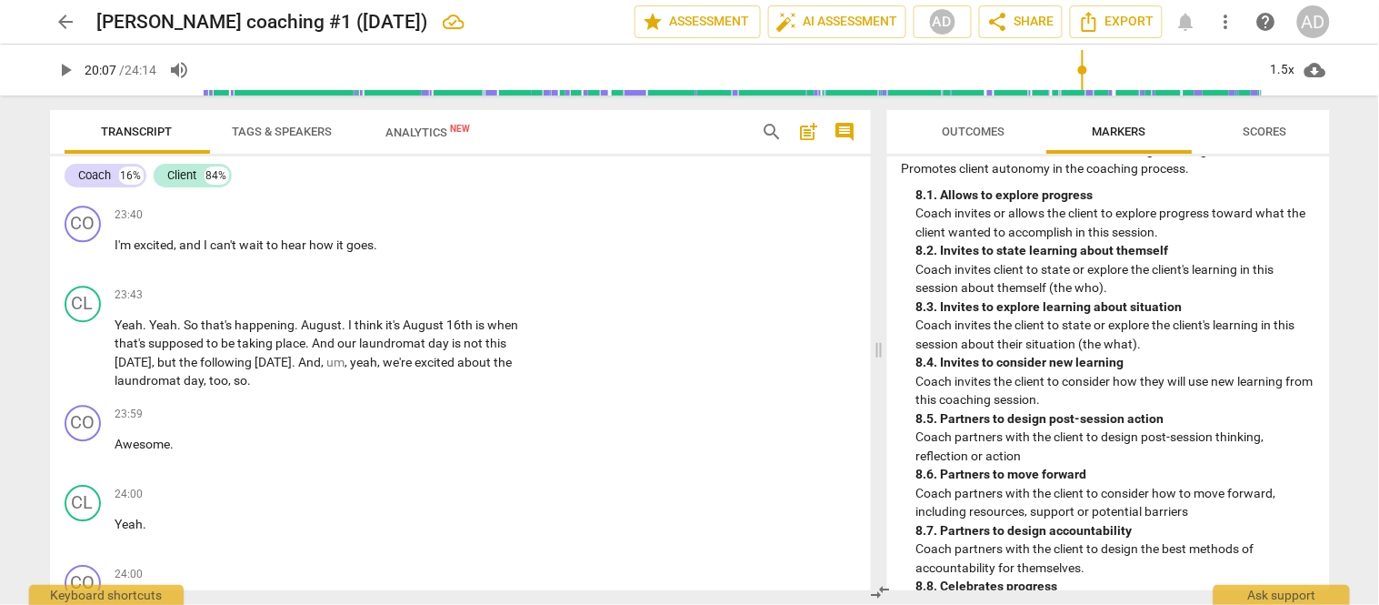
scroll to position [10322, 0]
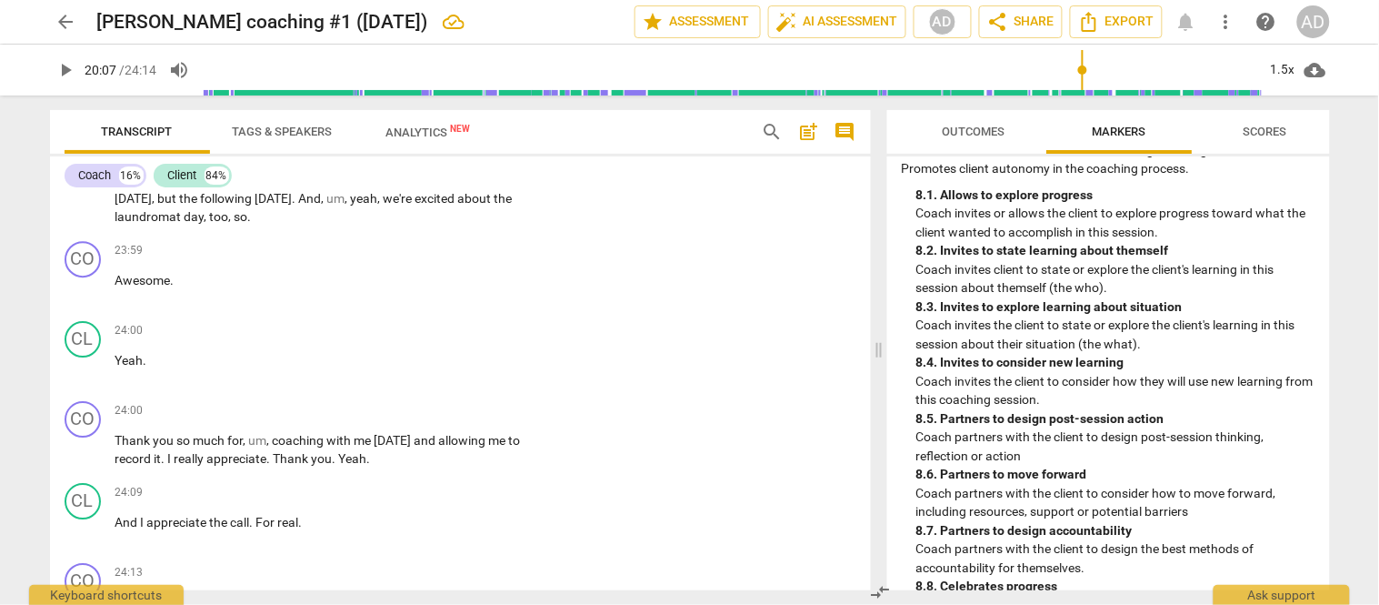
type input "1208"
